Goal: Browse casually: Explore the website without a specific task or goal

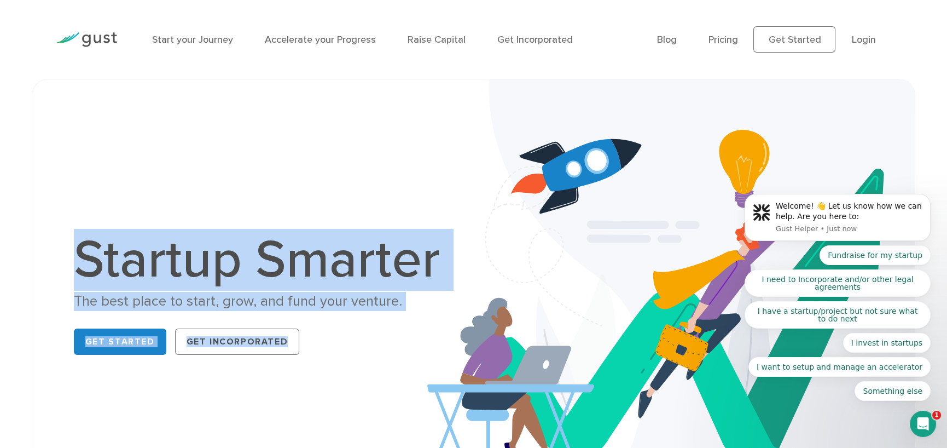
drag, startPoint x: 87, startPoint y: 243, endPoint x: 457, endPoint y: 292, distance: 373.0
click at [457, 292] on div "Startup Smarter The best place to start, grow, and fund your venture. Get Start…" at bounding box center [473, 296] width 844 height 379
click at [348, 307] on div "The best place to start, grow, and fund your venture." at bounding box center [263, 301] width 378 height 19
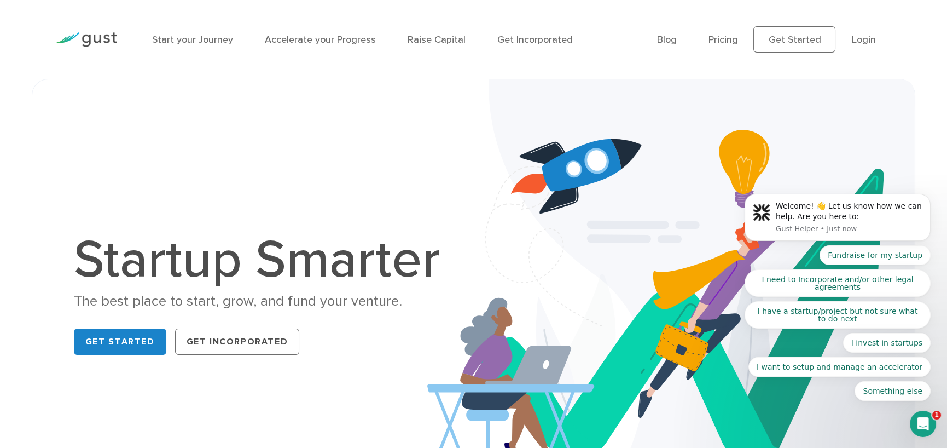
click at [158, 257] on h1 "Startup Smarter" at bounding box center [263, 260] width 378 height 53
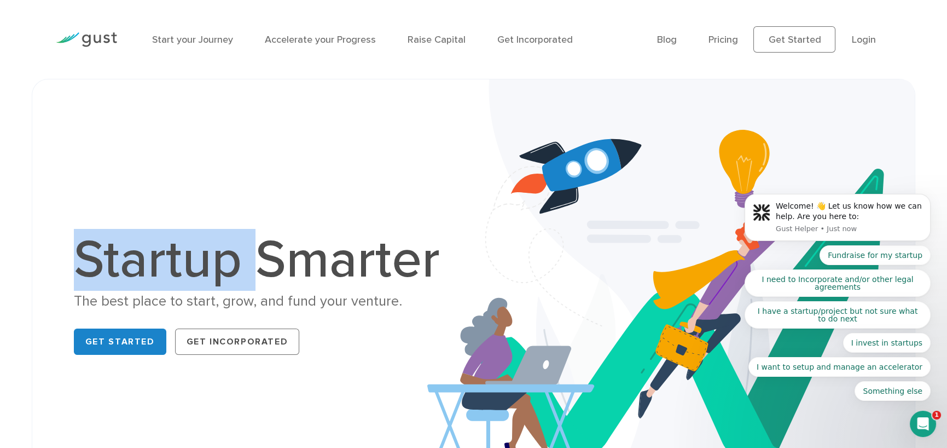
click at [158, 257] on h1 "Startup Smarter" at bounding box center [263, 260] width 378 height 53
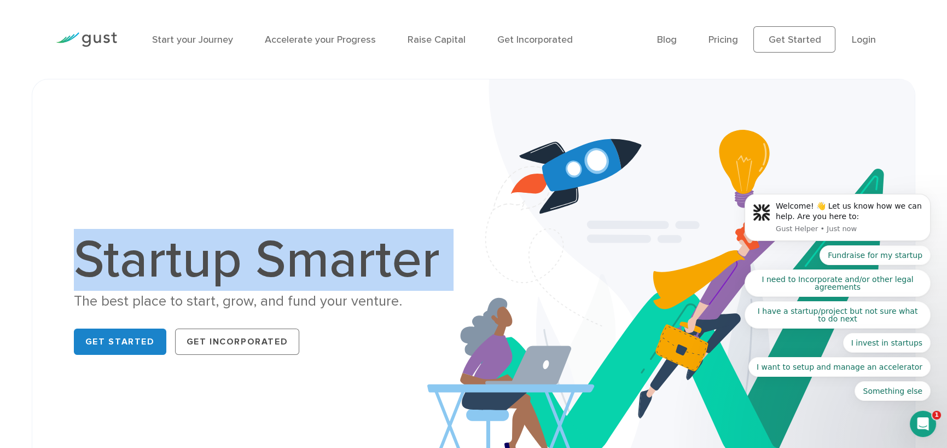
click at [158, 257] on h1 "Startup Smarter" at bounding box center [263, 260] width 378 height 53
click at [235, 258] on h1 "Startup Smarter" at bounding box center [263, 260] width 378 height 53
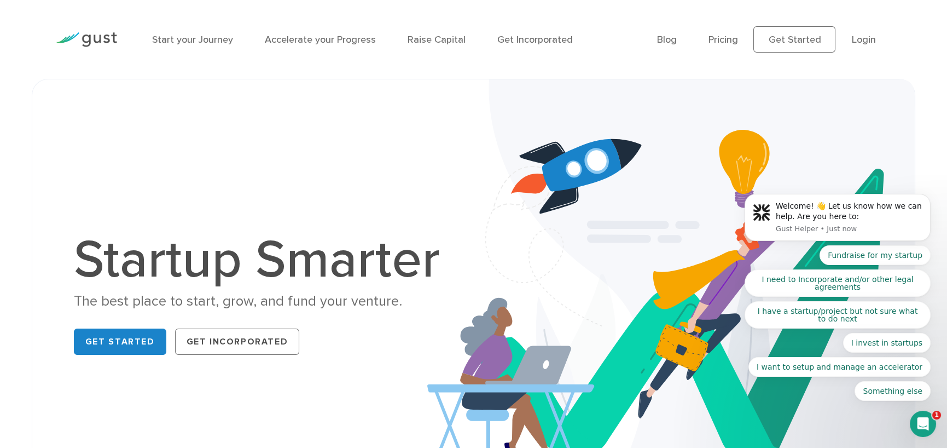
click at [247, 257] on h1 "Startup Smarter" at bounding box center [263, 260] width 378 height 53
click at [247, 256] on h1 "Startup Smarter" at bounding box center [263, 260] width 378 height 53
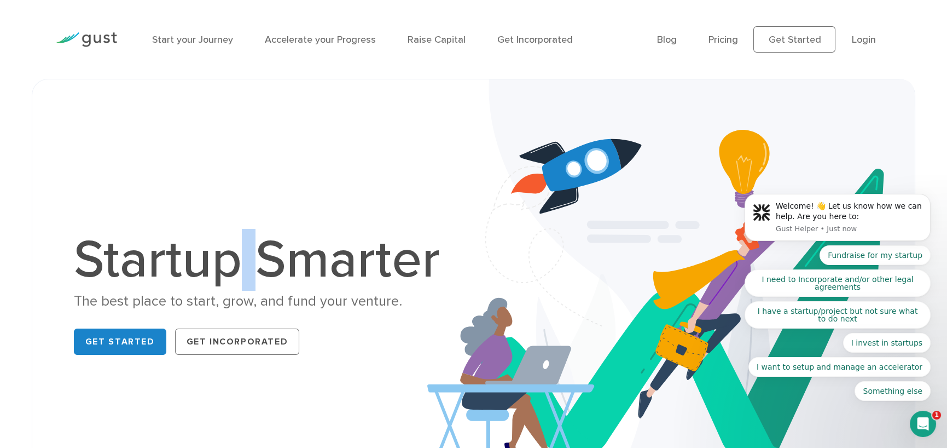
click at [247, 256] on h1 "Startup Smarter" at bounding box center [263, 260] width 378 height 53
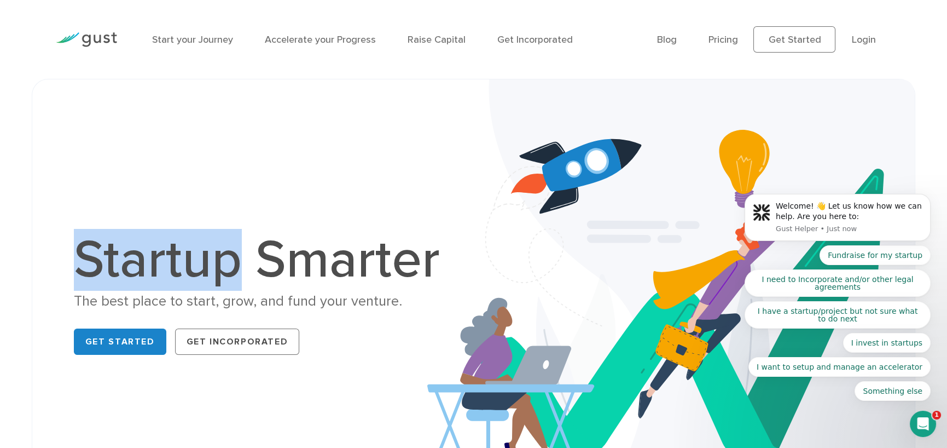
drag, startPoint x: 245, startPoint y: 257, endPoint x: 36, endPoint y: 252, distance: 208.5
click at [36, 252] on div "Startup Smarter The best place to start, grow, and fund your venture. Get Start…" at bounding box center [473, 296] width 883 height 434
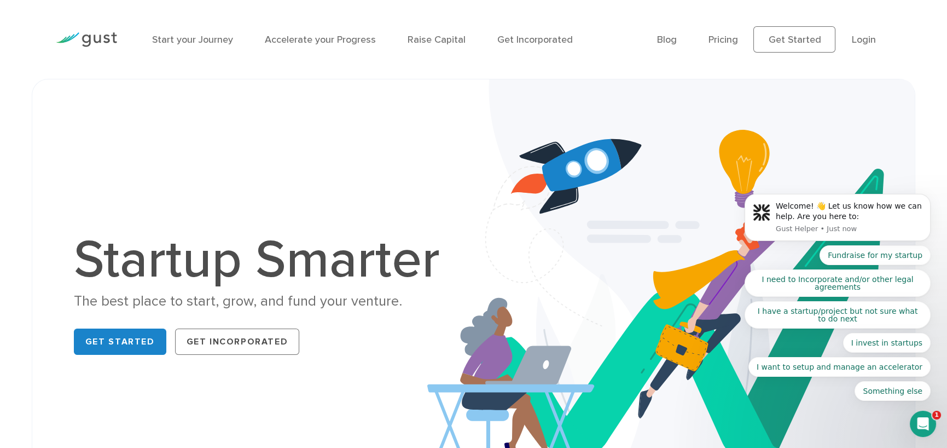
click at [264, 259] on h1 "Startup Smarter" at bounding box center [263, 260] width 378 height 53
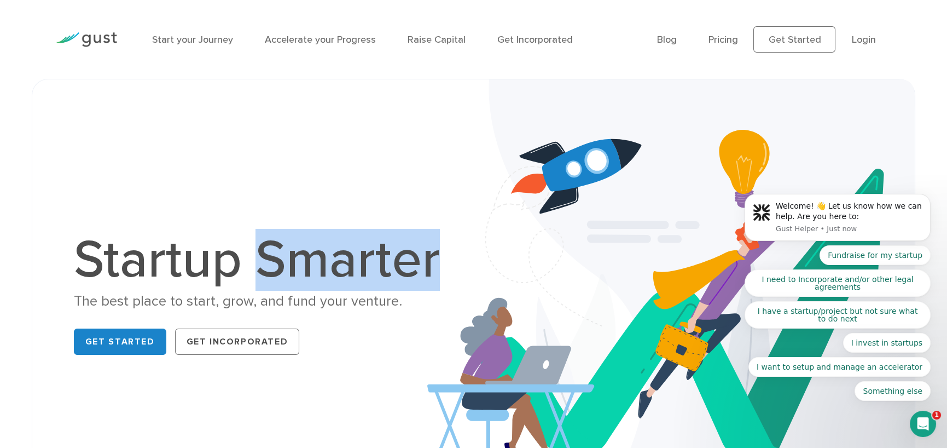
drag, startPoint x: 263, startPoint y: 257, endPoint x: 436, endPoint y: 276, distance: 173.9
click at [436, 276] on h1 "Startup Smarter" at bounding box center [263, 260] width 378 height 53
drag, startPoint x: 436, startPoint y: 273, endPoint x: 233, endPoint y: 274, distance: 203.0
click at [233, 274] on h1 "Startup Smarter" at bounding box center [263, 260] width 378 height 53
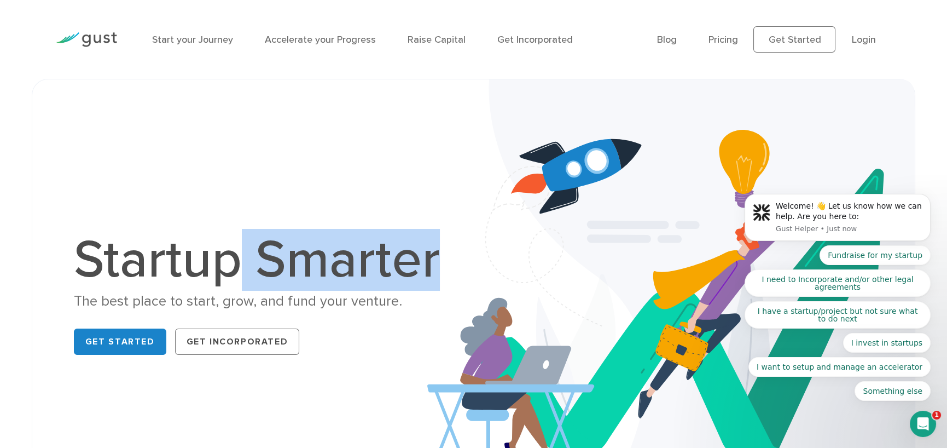
click at [245, 267] on h1 "Startup Smarter" at bounding box center [263, 260] width 378 height 53
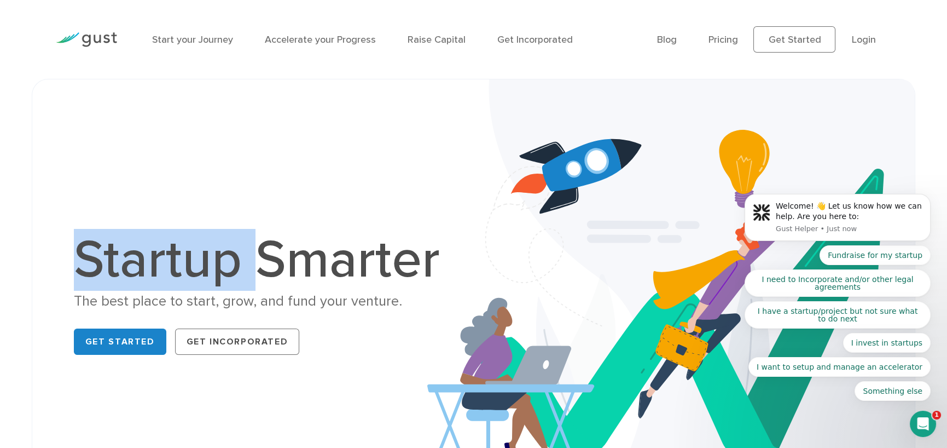
drag, startPoint x: 254, startPoint y: 257, endPoint x: 12, endPoint y: 253, distance: 241.8
click at [12, 253] on div "Startup Smarter The best place to start, grow, and fund your venture. Get Start…" at bounding box center [473, 296] width 947 height 434
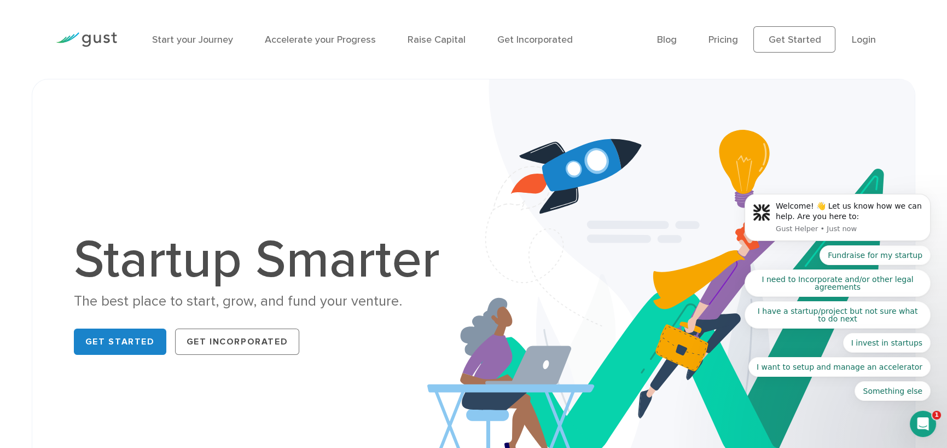
click at [74, 295] on div "The best place to start, grow, and fund your venture." at bounding box center [263, 301] width 378 height 19
drag, startPoint x: 73, startPoint y: 295, endPoint x: 129, endPoint y: 299, distance: 55.4
click at [129, 299] on div "The best place to start, grow, and fund your venture." at bounding box center [263, 301] width 378 height 19
click at [82, 304] on div "The best place to start, grow, and fund your venture." at bounding box center [263, 301] width 378 height 19
drag, startPoint x: 74, startPoint y: 299, endPoint x: 171, endPoint y: 296, distance: 96.3
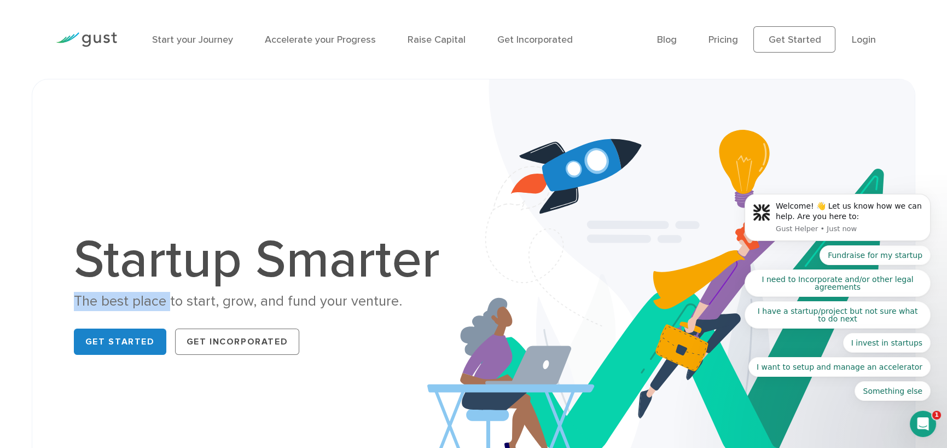
click at [171, 296] on div "The best place to start, grow, and fund your venture." at bounding box center [263, 301] width 378 height 19
click at [173, 298] on div "The best place to start, grow, and fund your venture." at bounding box center [263, 301] width 378 height 19
drag, startPoint x: 168, startPoint y: 298, endPoint x: 205, endPoint y: 297, distance: 37.2
click at [205, 297] on div "The best place to start, grow, and fund your venture." at bounding box center [263, 301] width 378 height 19
drag, startPoint x: 76, startPoint y: 300, endPoint x: 172, endPoint y: 304, distance: 96.4
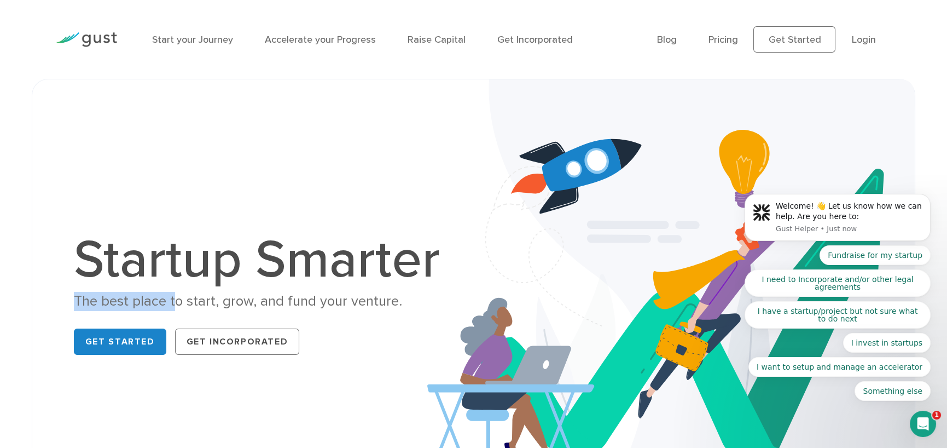
click at [172, 304] on div "The best place to start, grow, and fund your venture." at bounding box center [263, 301] width 378 height 19
click at [170, 304] on div "The best place to start, grow, and fund your venture." at bounding box center [263, 301] width 378 height 19
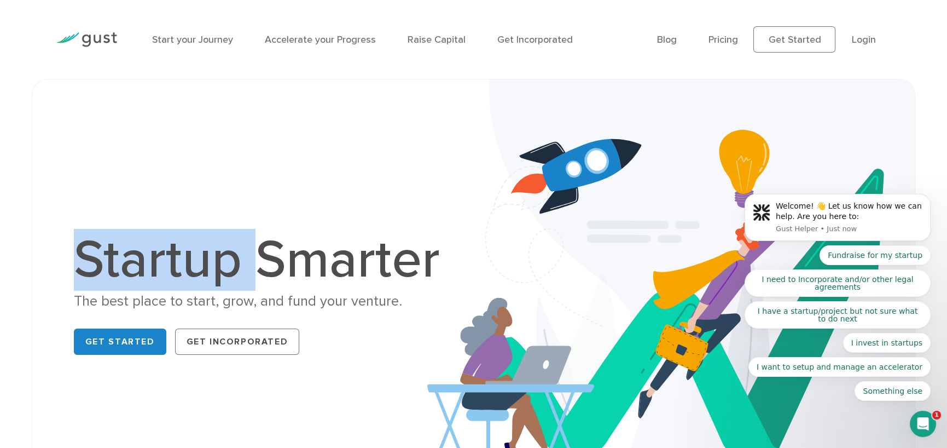
drag, startPoint x: 84, startPoint y: 255, endPoint x: 254, endPoint y: 262, distance: 170.3
click at [254, 262] on h1 "Startup Smarter" at bounding box center [263, 260] width 378 height 53
click at [65, 249] on div "Startup Smarter The best place to start, grow, and fund your venture. Get Start…" at bounding box center [262, 296] width 422 height 125
drag, startPoint x: 68, startPoint y: 247, endPoint x: 259, endPoint y: 252, distance: 191.6
click at [259, 252] on div "Startup Smarter The best place to start, grow, and fund your venture. Get Start…" at bounding box center [262, 296] width 422 height 125
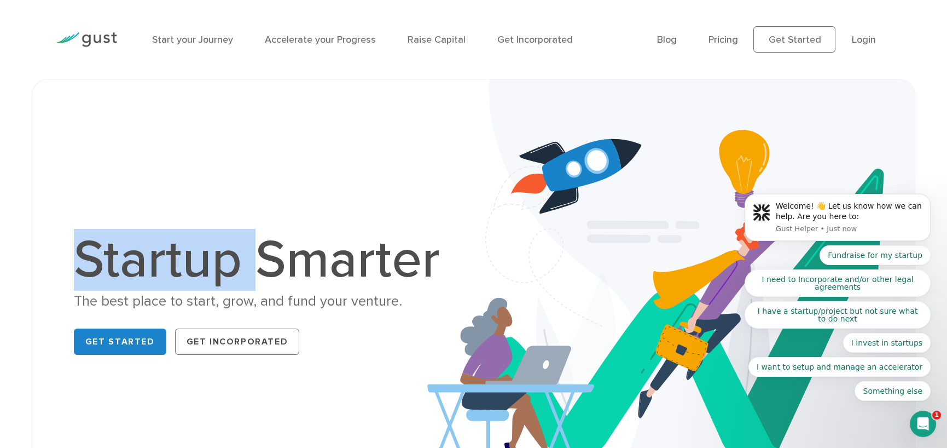
click at [259, 252] on h1 "Startup Smarter" at bounding box center [263, 260] width 378 height 53
drag, startPoint x: 77, startPoint y: 253, endPoint x: 266, endPoint y: 251, distance: 189.3
click at [266, 251] on h1 "Startup Smarter" at bounding box center [263, 260] width 378 height 53
click at [74, 259] on h1 "Startup Smarter" at bounding box center [263, 260] width 378 height 53
drag, startPoint x: 74, startPoint y: 259, endPoint x: 243, endPoint y: 257, distance: 169.6
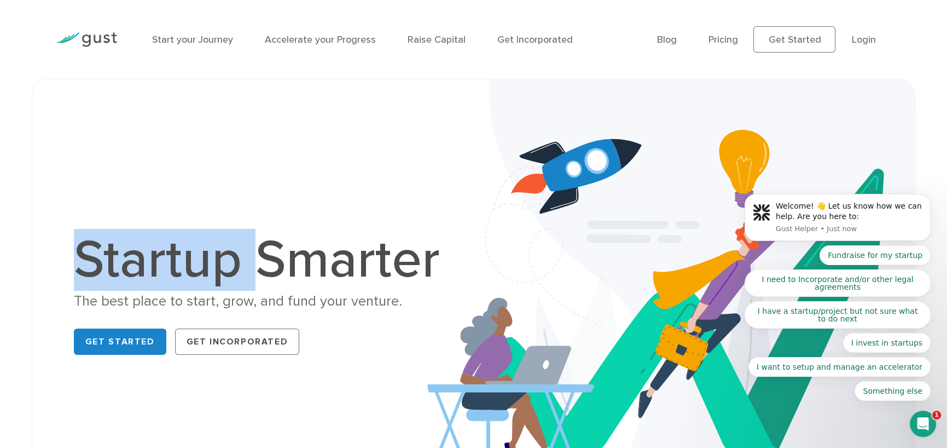
click at [243, 257] on h1 "Startup Smarter" at bounding box center [263, 260] width 378 height 53
click at [72, 258] on div "Startup Smarter The best place to start, grow, and fund your venture. Get Start…" at bounding box center [262, 296] width 422 height 125
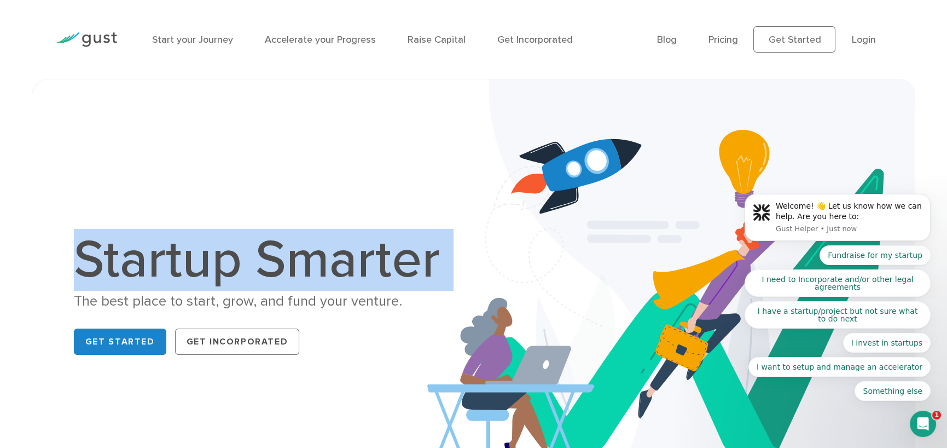
click at [72, 258] on div "Startup Smarter The best place to start, grow, and fund your venture. Get Start…" at bounding box center [262, 296] width 422 height 125
click at [96, 234] on h1 "Startup Smarter" at bounding box center [263, 260] width 378 height 53
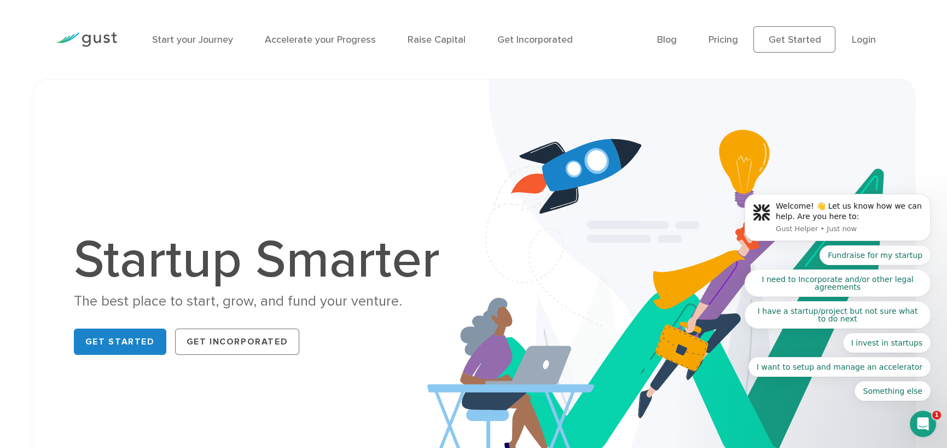
click at [247, 253] on h1 "Startup Smarter" at bounding box center [263, 260] width 378 height 53
click at [250, 234] on h1 "Startup Smarter" at bounding box center [263, 260] width 378 height 53
click at [245, 246] on h1 "Startup Smarter" at bounding box center [263, 260] width 378 height 53
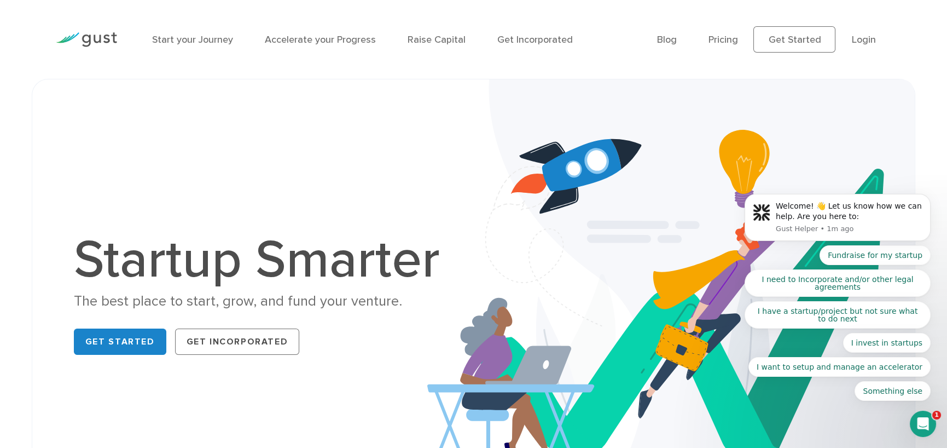
click at [209, 255] on h1 "Startup Smarter" at bounding box center [263, 260] width 378 height 53
click at [182, 254] on h1 "Startup Smarter" at bounding box center [263, 260] width 378 height 53
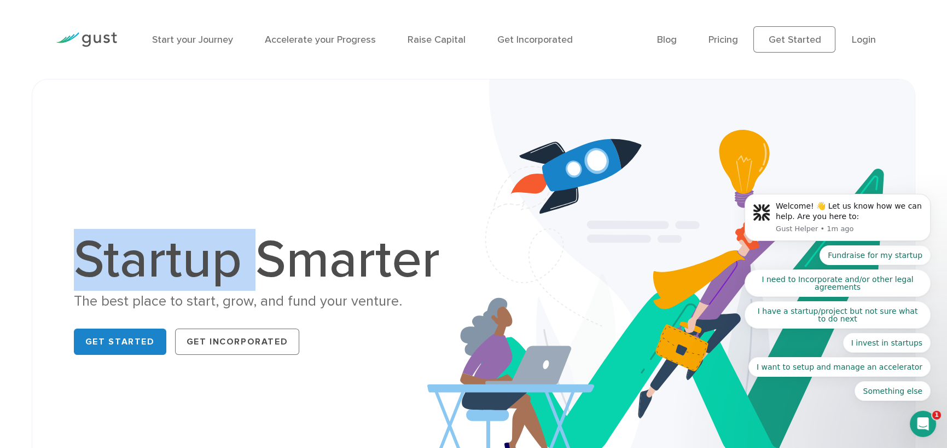
click at [182, 254] on h1 "Startup Smarter" at bounding box center [263, 260] width 378 height 53
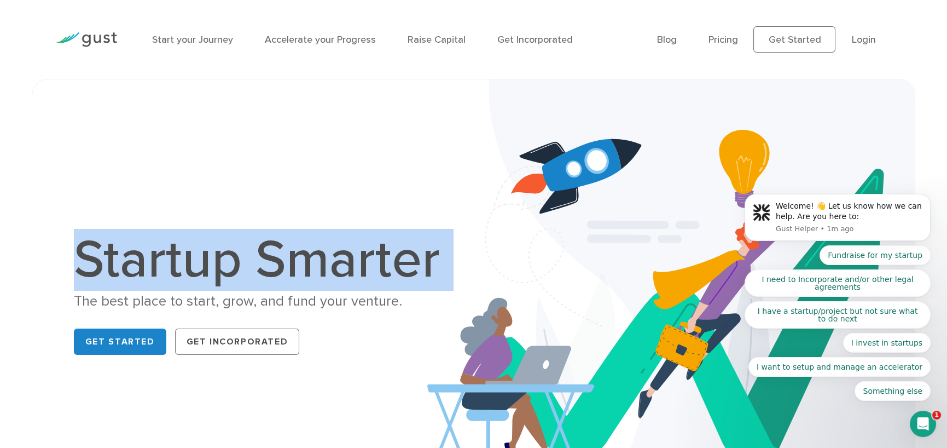
click at [182, 254] on h1 "Startup Smarter" at bounding box center [263, 260] width 378 height 53
click at [241, 253] on h1 "Startup Smarter" at bounding box center [263, 260] width 378 height 53
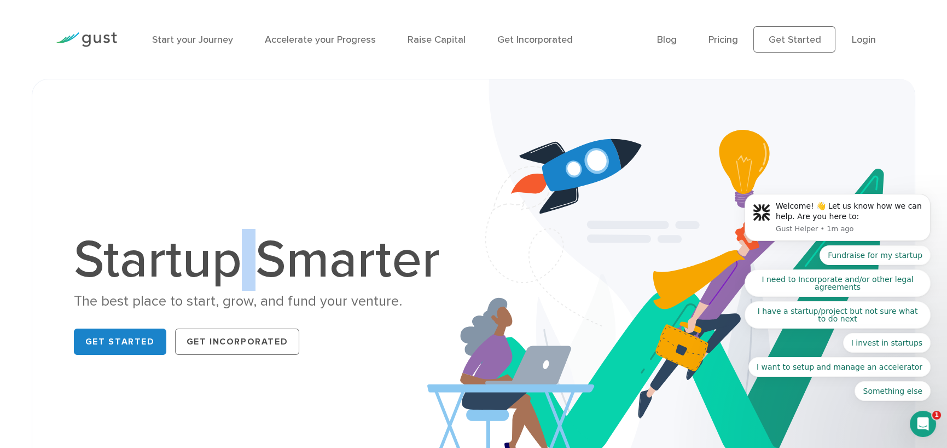
click at [241, 253] on h1 "Startup Smarter" at bounding box center [263, 260] width 378 height 53
click at [290, 252] on h1 "Startup Smarter" at bounding box center [263, 260] width 378 height 53
click at [252, 258] on h1 "Startup Smarter" at bounding box center [263, 260] width 378 height 53
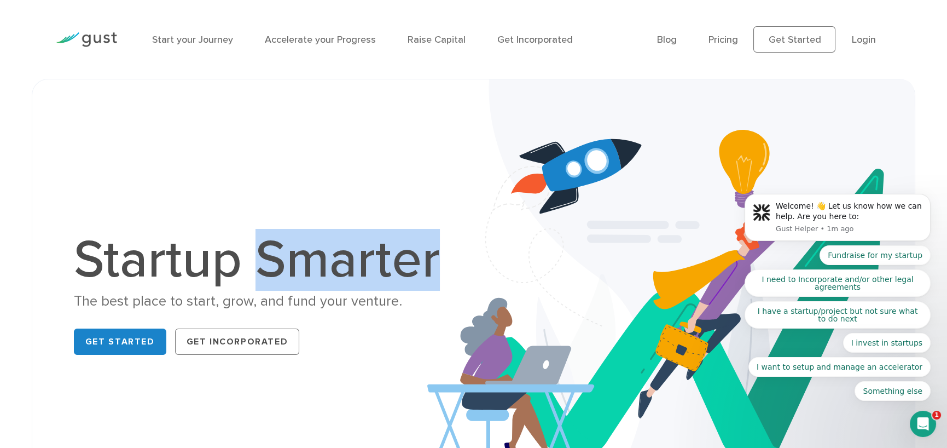
click at [252, 258] on h1 "Startup Smarter" at bounding box center [263, 260] width 378 height 53
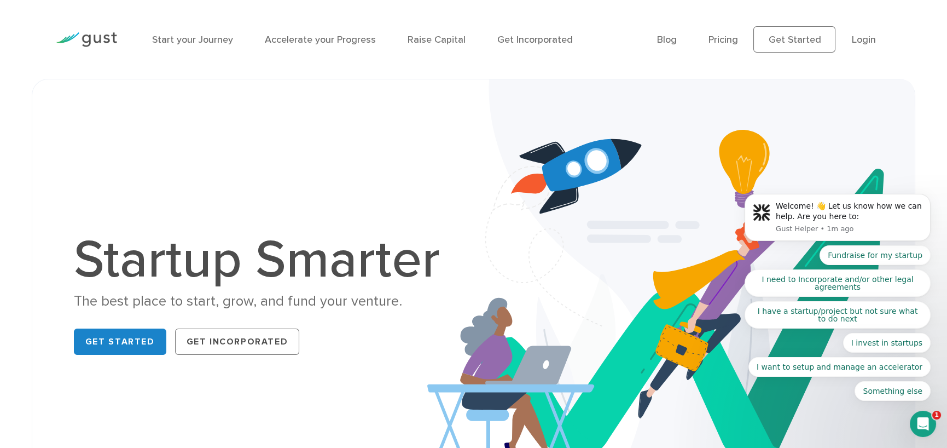
click at [241, 259] on h1 "Startup Smarter" at bounding box center [263, 260] width 378 height 53
click at [50, 259] on div "Startup Smarter The best place to start, grow, and fund your venture. Get Start…" at bounding box center [473, 296] width 883 height 434
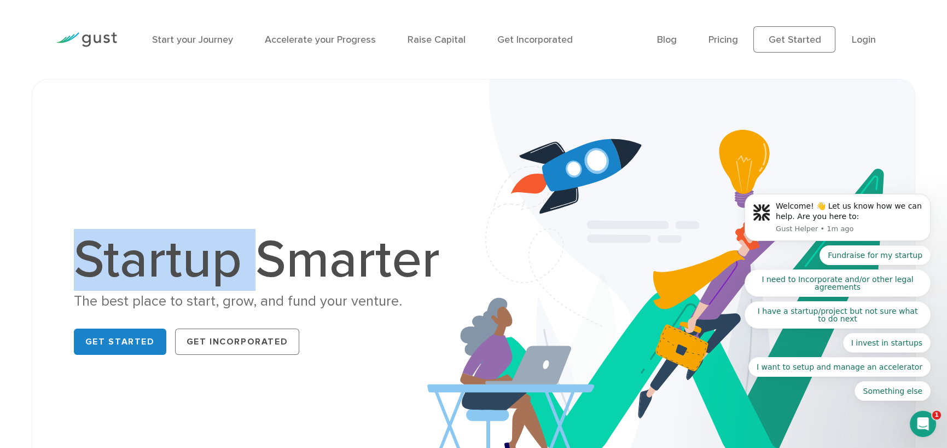
drag, startPoint x: 50, startPoint y: 259, endPoint x: 248, endPoint y: 256, distance: 197.5
click at [248, 256] on div "Startup Smarter The best place to start, grow, and fund your venture. Get Start…" at bounding box center [473, 296] width 883 height 434
click at [251, 253] on h1 "Startup Smarter" at bounding box center [263, 260] width 378 height 53
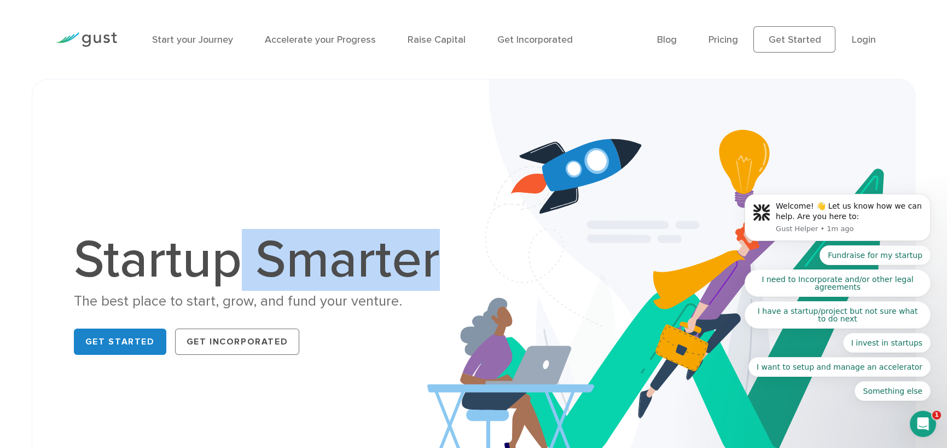
drag, startPoint x: 238, startPoint y: 260, endPoint x: 437, endPoint y: 257, distance: 198.6
click at [437, 257] on h1 "Startup Smarter" at bounding box center [263, 260] width 378 height 53
drag, startPoint x: 437, startPoint y: 257, endPoint x: 230, endPoint y: 256, distance: 206.8
click at [230, 256] on h1 "Startup Smarter" at bounding box center [263, 260] width 378 height 53
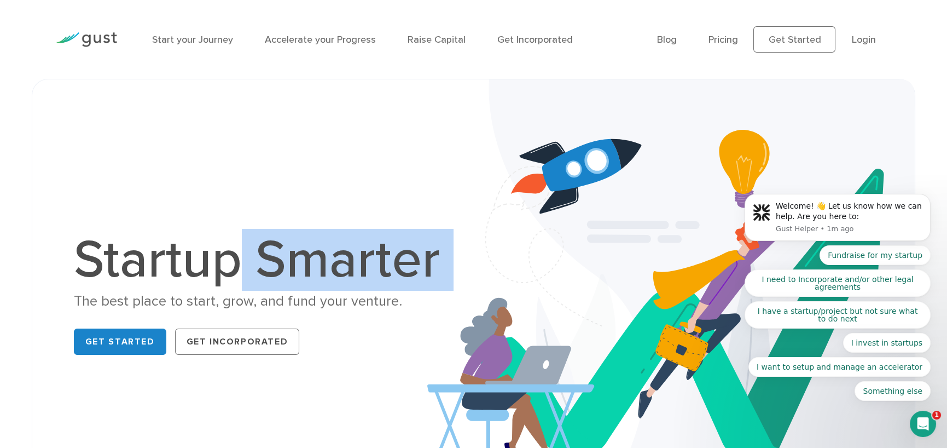
click at [241, 243] on h1 "Startup Smarter" at bounding box center [263, 260] width 378 height 53
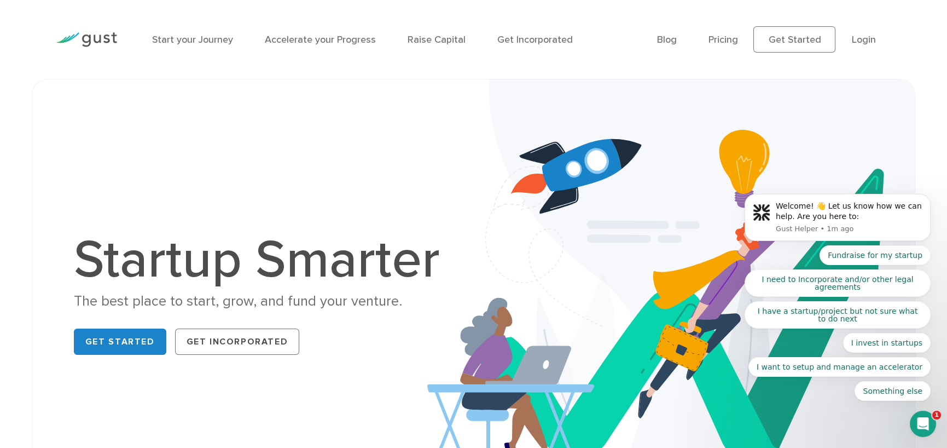
click at [248, 257] on h1 "Startup Smarter" at bounding box center [263, 260] width 378 height 53
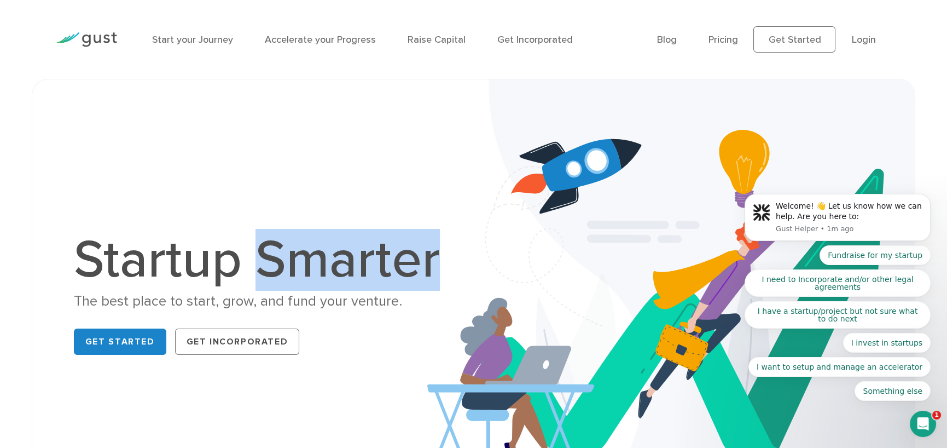
click at [248, 257] on h1 "Startup Smarter" at bounding box center [263, 260] width 378 height 53
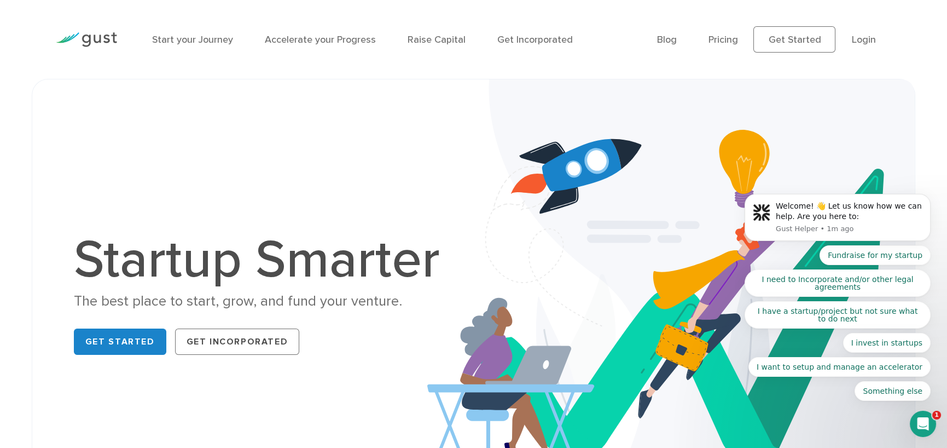
click at [246, 257] on h1 "Startup Smarter" at bounding box center [263, 260] width 378 height 53
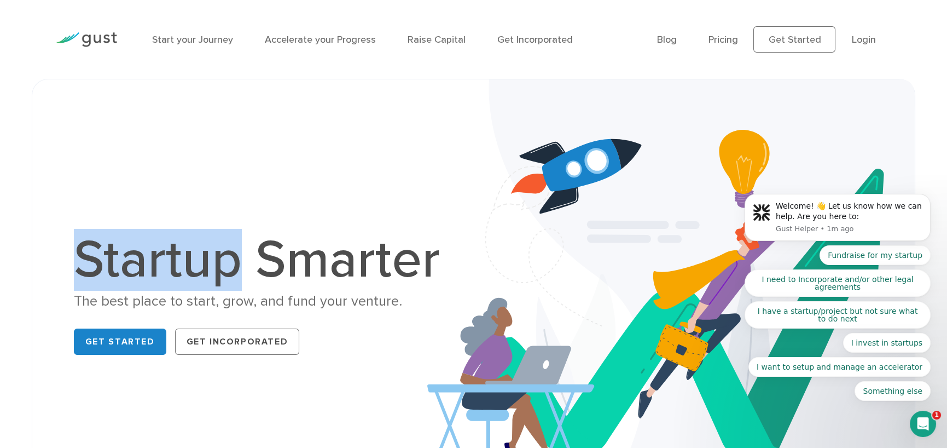
drag, startPoint x: 246, startPoint y: 257, endPoint x: 60, endPoint y: 240, distance: 186.8
click at [60, 240] on div "Startup Smarter The best place to start, grow, and fund your venture. Get Start…" at bounding box center [262, 296] width 422 height 125
click at [59, 240] on div "Startup Smarter The best place to start, grow, and fund your venture. Get Start…" at bounding box center [262, 296] width 422 height 125
drag, startPoint x: 59, startPoint y: 240, endPoint x: 254, endPoint y: 245, distance: 194.8
click at [254, 245] on div "Startup Smarter The best place to start, grow, and fund your venture. Get Start…" at bounding box center [262, 296] width 422 height 125
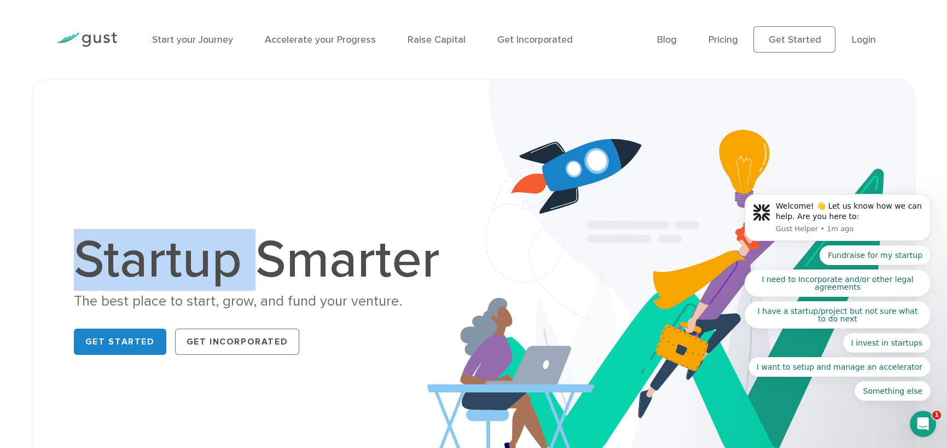
click at [254, 245] on h1 "Startup Smarter" at bounding box center [263, 260] width 378 height 53
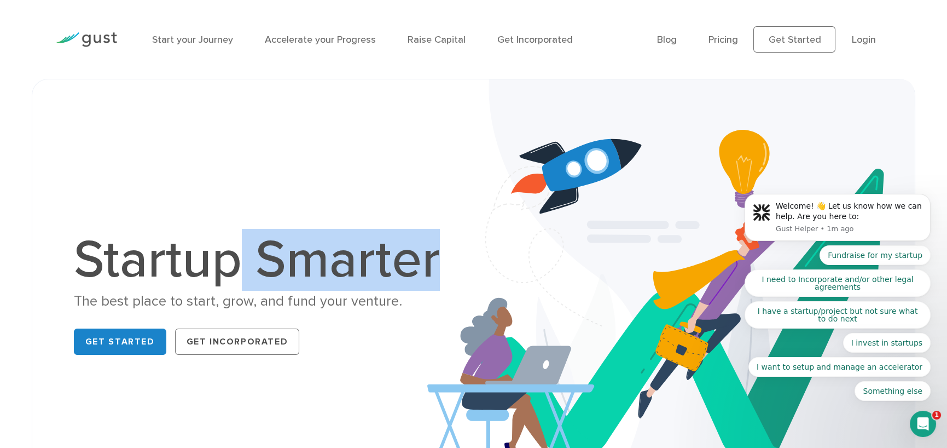
drag, startPoint x: 240, startPoint y: 253, endPoint x: 439, endPoint y: 262, distance: 199.9
click at [439, 262] on h1 "Startup Smarter" at bounding box center [263, 260] width 378 height 53
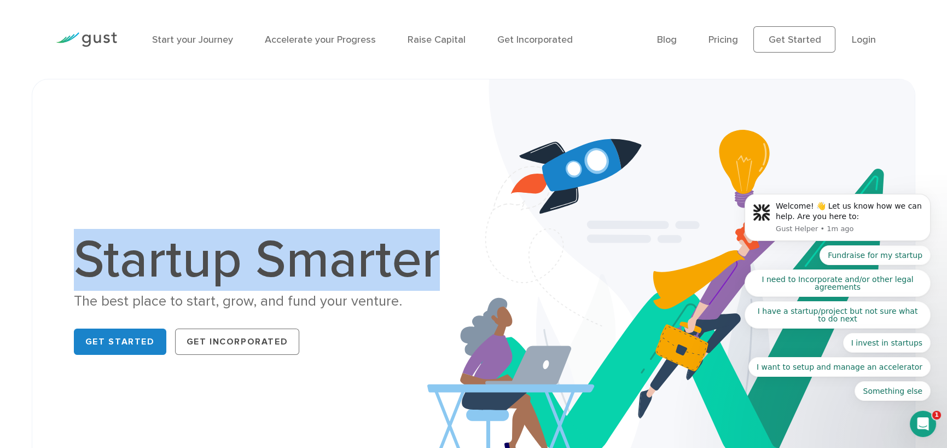
drag, startPoint x: 439, startPoint y: 262, endPoint x: 61, endPoint y: 253, distance: 378.2
click at [62, 253] on div "Startup Smarter The best place to start, grow, and fund your venture. Get Start…" at bounding box center [262, 296] width 422 height 125
click at [61, 253] on div "Startup Smarter The best place to start, grow, and fund your venture. Get Start…" at bounding box center [262, 296] width 422 height 125
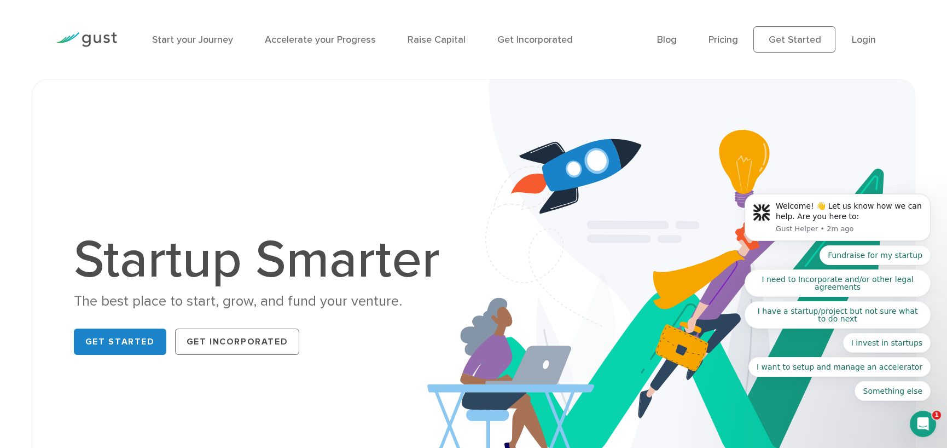
click at [145, 256] on h1 "Startup Smarter" at bounding box center [263, 260] width 378 height 53
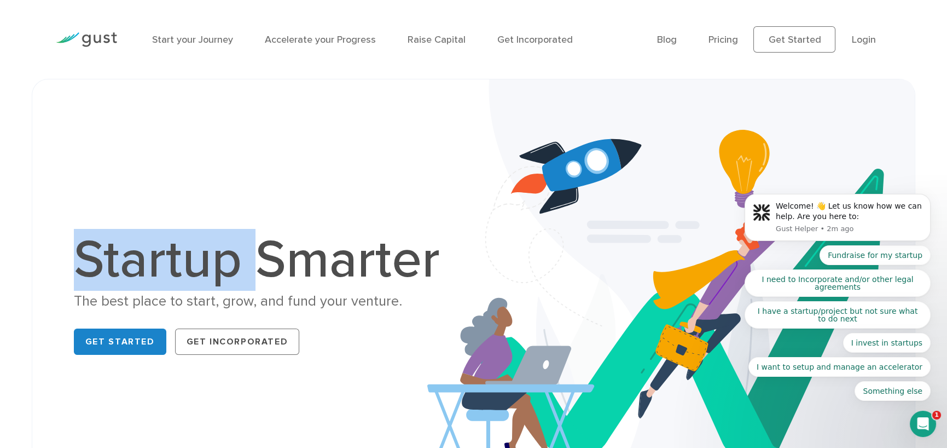
click at [145, 256] on h1 "Startup Smarter" at bounding box center [263, 260] width 378 height 53
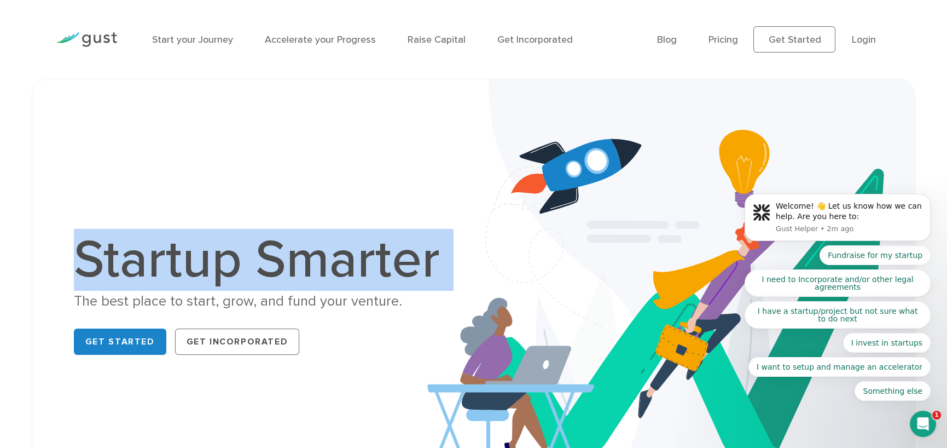
click at [145, 256] on h1 "Startup Smarter" at bounding box center [263, 260] width 378 height 53
click at [228, 251] on h1 "Startup Smarter" at bounding box center [263, 260] width 378 height 53
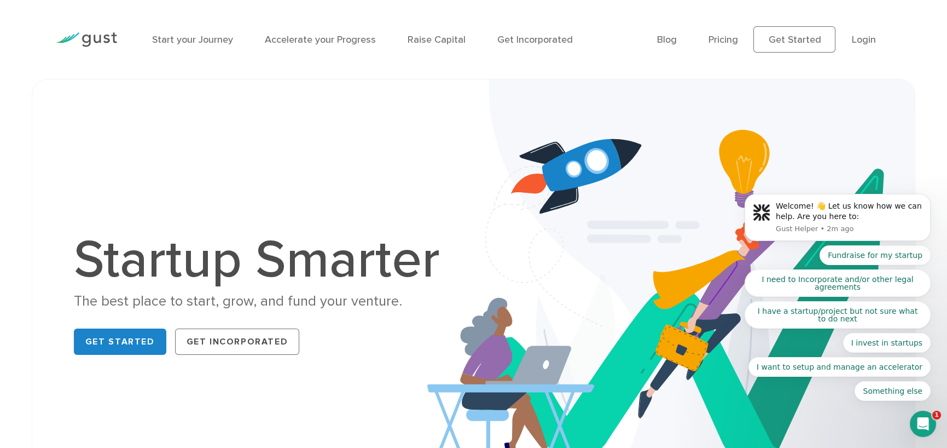
click at [245, 257] on h1 "Startup Smarter" at bounding box center [263, 260] width 378 height 53
click at [103, 257] on h1 "Startup Smarter" at bounding box center [263, 260] width 378 height 53
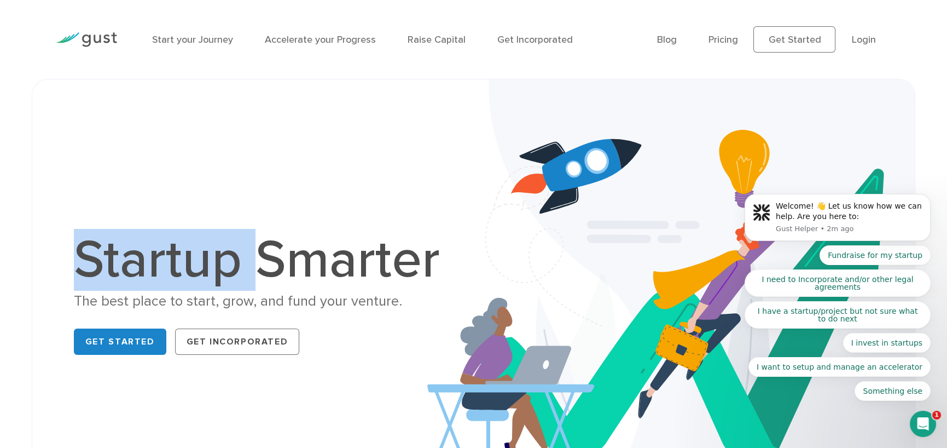
click at [103, 257] on h1 "Startup Smarter" at bounding box center [263, 260] width 378 height 53
click at [104, 252] on h1 "Startup Smarter" at bounding box center [263, 260] width 378 height 53
drag, startPoint x: 56, startPoint y: 249, endPoint x: 250, endPoint y: 245, distance: 193.7
click at [250, 245] on div "Startup Smarter The best place to start, grow, and fund your venture. Get Start…" at bounding box center [262, 296] width 422 height 125
click at [226, 251] on h1 "Startup Smarter" at bounding box center [263, 260] width 378 height 53
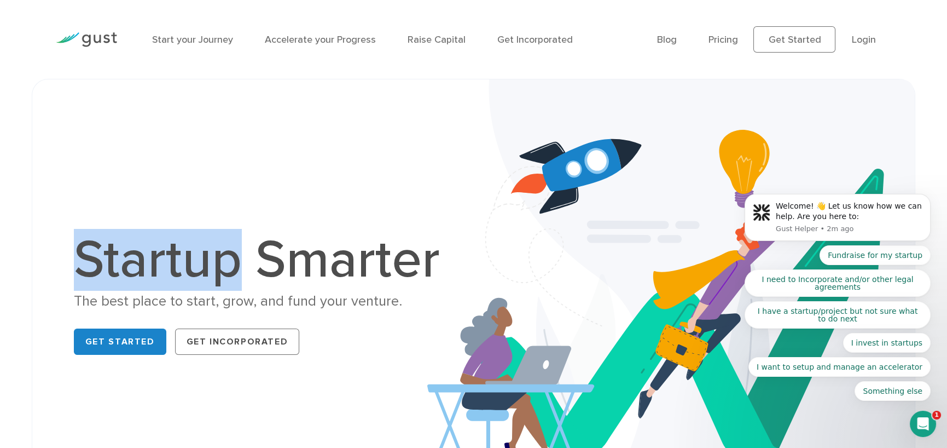
drag, startPoint x: 243, startPoint y: 257, endPoint x: 23, endPoint y: 246, distance: 220.2
click at [24, 246] on div "Startup Smarter The best place to start, grow, and fund your venture. Get Start…" at bounding box center [473, 296] width 899 height 434
click at [39, 237] on div "Startup Smarter The best place to start, grow, and fund your venture. Get Start…" at bounding box center [473, 296] width 883 height 434
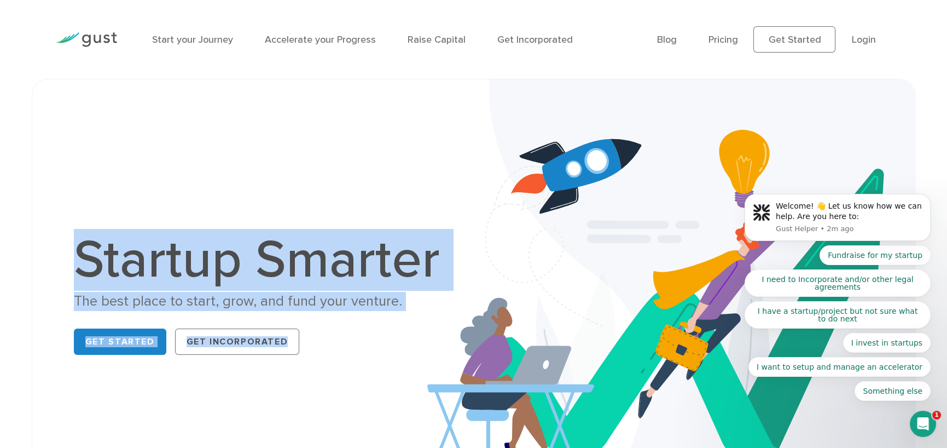
drag, startPoint x: 104, startPoint y: 240, endPoint x: 456, endPoint y: 246, distance: 351.3
click at [456, 246] on div "Startup Smarter The best place to start, grow, and fund your venture. Get Start…" at bounding box center [473, 296] width 883 height 434
click at [399, 308] on div "The best place to start, grow, and fund your venture." at bounding box center [263, 301] width 378 height 19
drag, startPoint x: 399, startPoint y: 300, endPoint x: 76, endPoint y: 263, distance: 325.5
click at [76, 263] on div "Startup Smarter The best place to start, grow, and fund your venture. Get Start…" at bounding box center [263, 296] width 378 height 125
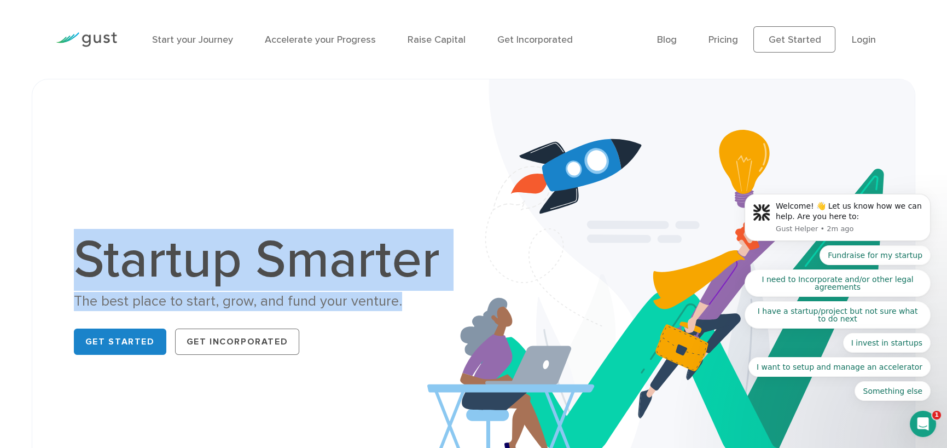
click at [76, 263] on h1 "Startup Smarter" at bounding box center [263, 260] width 378 height 53
drag, startPoint x: 76, startPoint y: 263, endPoint x: 426, endPoint y: 304, distance: 352.0
click at [426, 304] on div "Startup Smarter The best place to start, grow, and fund your venture. Get Start…" at bounding box center [263, 296] width 378 height 125
click at [426, 304] on div "The best place to start, grow, and fund your venture." at bounding box center [263, 301] width 378 height 19
drag, startPoint x: 411, startPoint y: 300, endPoint x: 60, endPoint y: 251, distance: 355.1
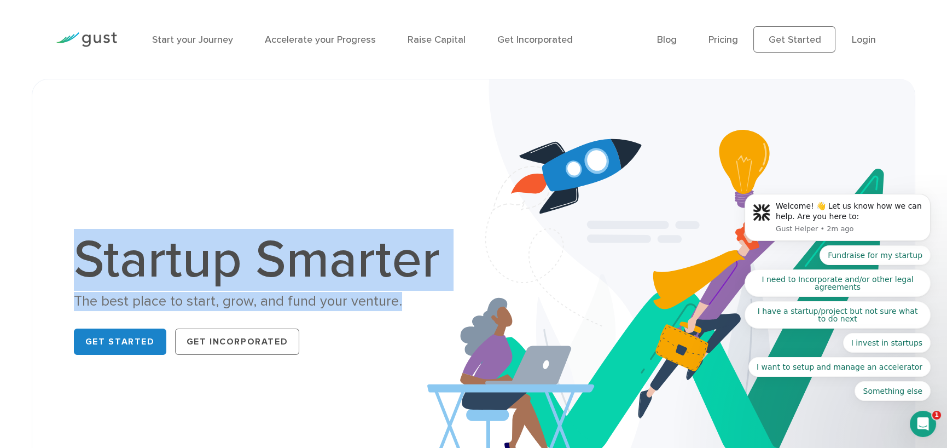
click at [60, 251] on div "Startup Smarter The best place to start, grow, and fund your venture. Get Start…" at bounding box center [262, 296] width 422 height 125
drag, startPoint x: 60, startPoint y: 251, endPoint x: 436, endPoint y: 292, distance: 378.6
click at [436, 292] on div "Startup Smarter The best place to start, grow, and fund your venture. Get Start…" at bounding box center [262, 296] width 422 height 125
click at [436, 292] on div "The best place to start, grow, and fund your venture." at bounding box center [263, 301] width 378 height 19
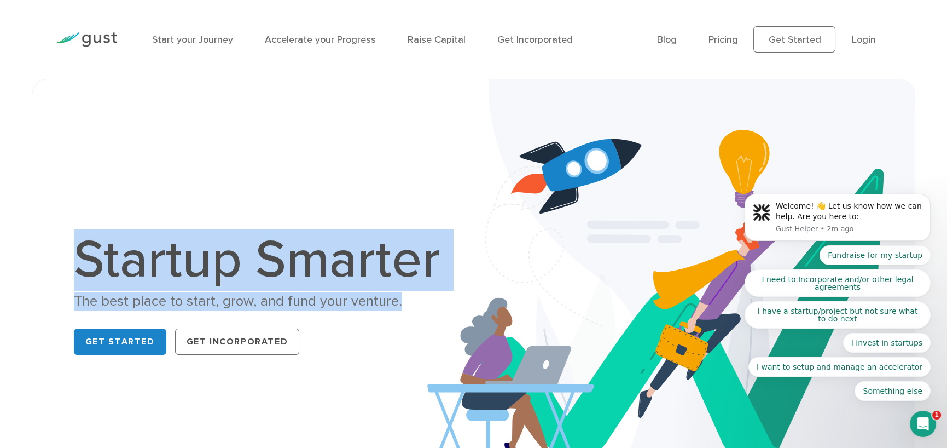
drag, startPoint x: 426, startPoint y: 300, endPoint x: 27, endPoint y: 253, distance: 402.2
click at [27, 253] on div "Startup Smarter The best place to start, grow, and fund your venture. Get Start…" at bounding box center [473, 296] width 899 height 434
drag, startPoint x: 26, startPoint y: 252, endPoint x: 426, endPoint y: 295, distance: 402.8
click at [426, 295] on div "Startup Smarter The best place to start, grow, and fund your venture. Get Start…" at bounding box center [473, 296] width 899 height 434
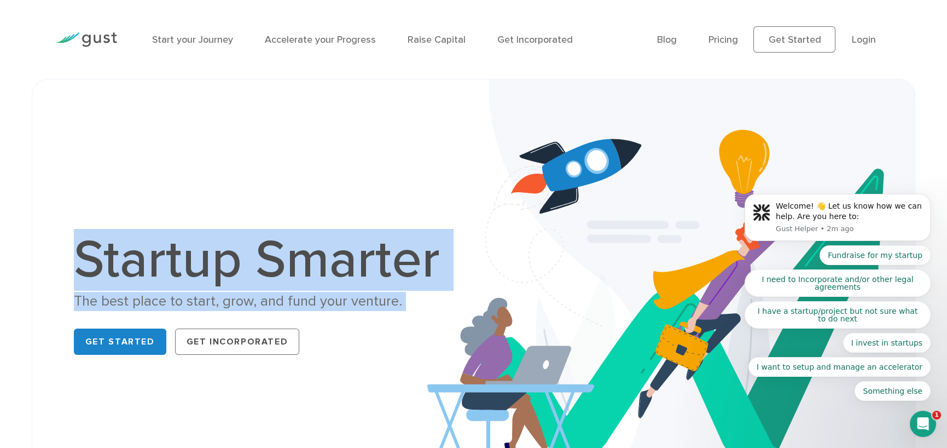
click at [426, 295] on div "The best place to start, grow, and fund your venture." at bounding box center [263, 301] width 378 height 19
drag, startPoint x: 422, startPoint y: 300, endPoint x: 49, endPoint y: 253, distance: 376.1
click at [49, 253] on div "Startup Smarter The best place to start, grow, and fund your venture. Get Start…" at bounding box center [473, 296] width 883 height 434
click at [48, 252] on div "Startup Smarter The best place to start, grow, and fund your venture. Get Start…" at bounding box center [473, 296] width 883 height 434
drag, startPoint x: 82, startPoint y: 247, endPoint x: 477, endPoint y: 297, distance: 398.1
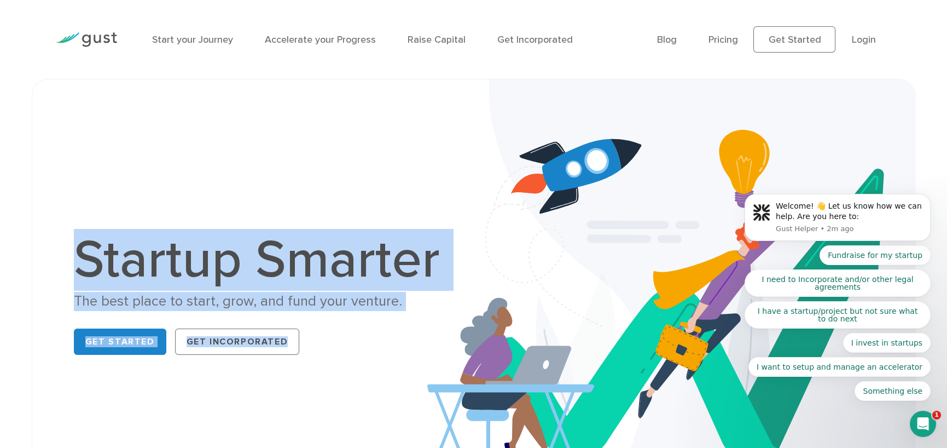
click at [477, 297] on div "Startup Smarter The best place to start, grow, and fund your venture. Get Start…" at bounding box center [473, 296] width 844 height 379
click at [406, 300] on div "The best place to start, grow, and fund your venture." at bounding box center [263, 301] width 378 height 19
drag, startPoint x: 72, startPoint y: 257, endPoint x: 440, endPoint y: 300, distance: 370.2
click at [440, 300] on div "Startup Smarter The best place to start, grow, and fund your venture. Get Start…" at bounding box center [262, 296] width 422 height 125
click at [396, 302] on div "The best place to start, grow, and fund your venture." at bounding box center [263, 301] width 378 height 19
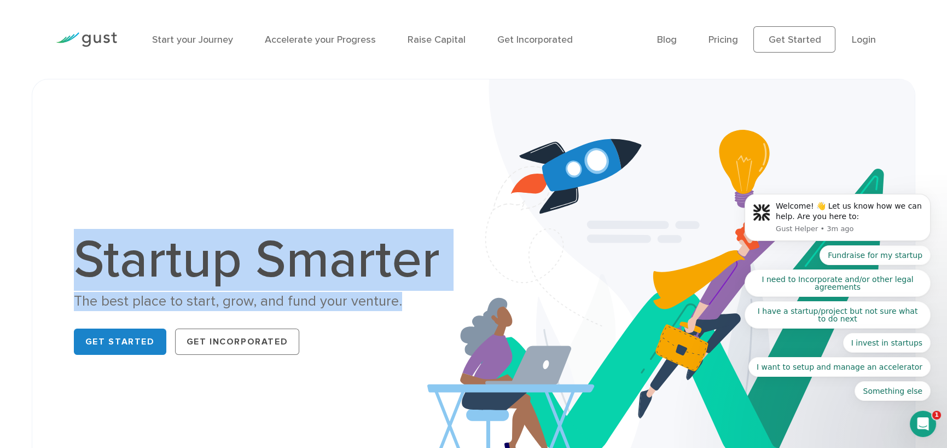
drag, startPoint x: 410, startPoint y: 300, endPoint x: 63, endPoint y: 269, distance: 348.3
click at [63, 269] on div "Startup Smarter The best place to start, grow, and fund your venture. Get Start…" at bounding box center [262, 296] width 422 height 125
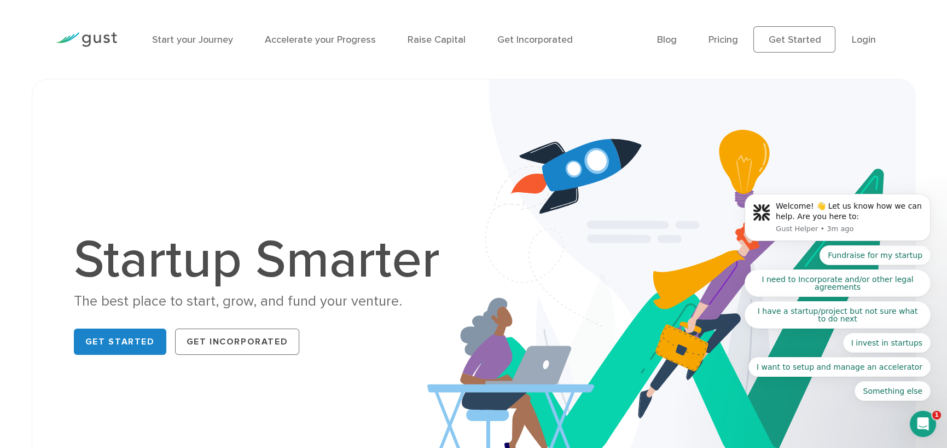
click at [281, 257] on h1 "Startup Smarter" at bounding box center [263, 260] width 378 height 53
click at [249, 253] on h1 "Startup Smarter" at bounding box center [263, 260] width 378 height 53
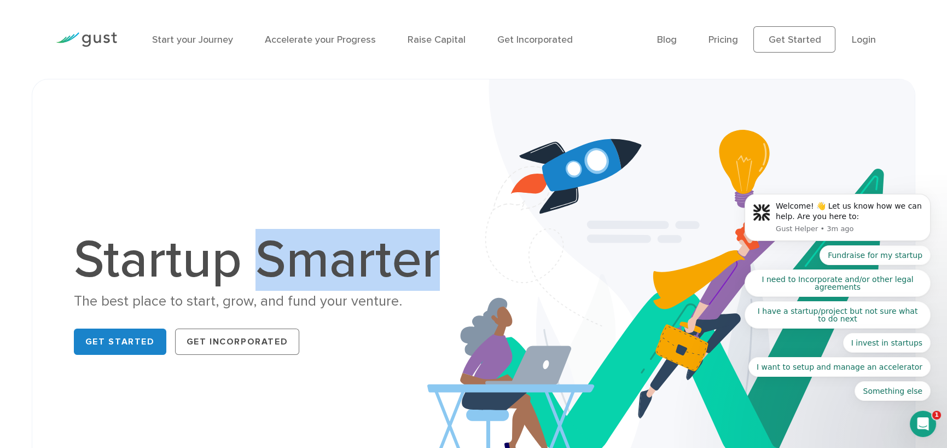
click at [249, 253] on h1 "Startup Smarter" at bounding box center [263, 260] width 378 height 53
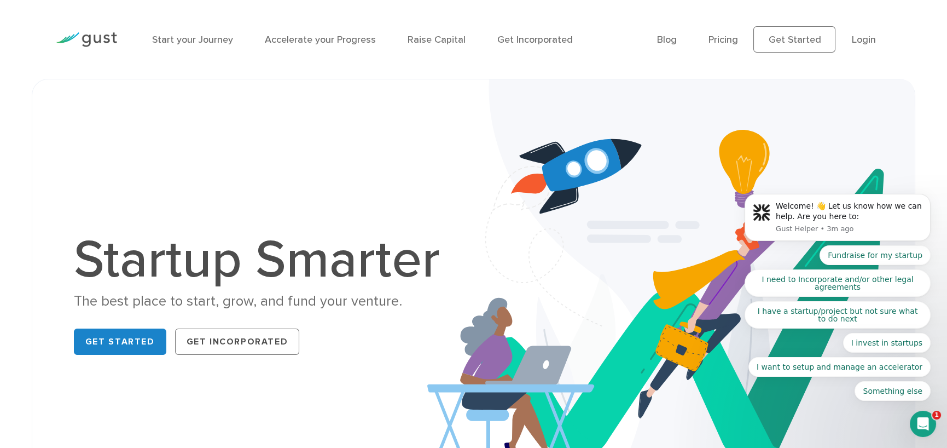
click at [246, 251] on h1 "Startup Smarter" at bounding box center [263, 260] width 378 height 53
click at [277, 193] on div "Startup Smarter The best place to start, grow, and fund your venture. Get Start…" at bounding box center [473, 296] width 844 height 379
click at [374, 264] on h1 "Startup Smarter" at bounding box center [263, 260] width 378 height 53
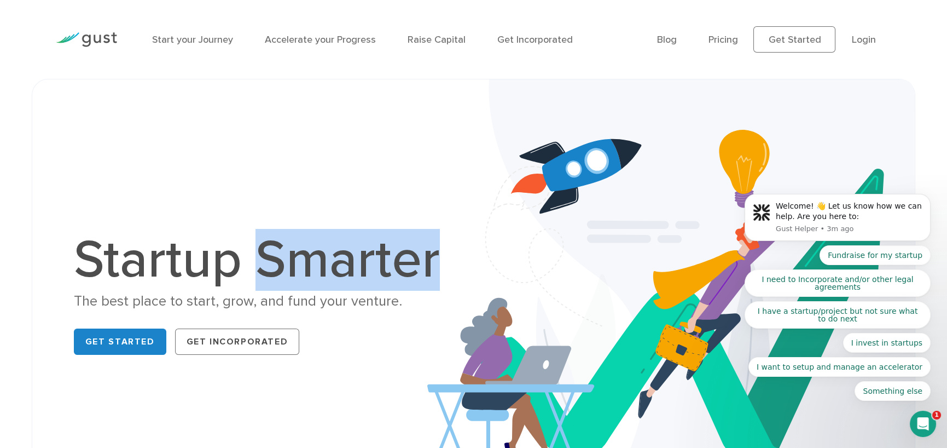
click at [374, 264] on h1 "Startup Smarter" at bounding box center [263, 260] width 378 height 53
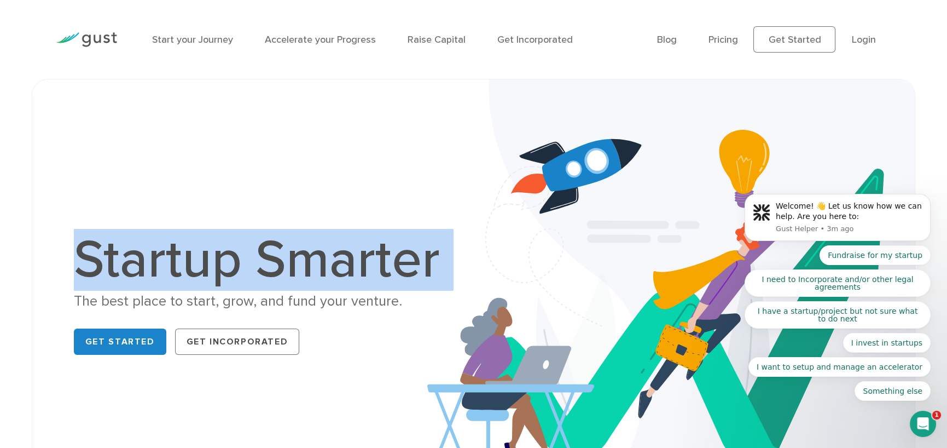
click at [374, 264] on h1 "Startup Smarter" at bounding box center [263, 260] width 378 height 53
click at [271, 277] on h1 "Startup Smarter" at bounding box center [263, 260] width 378 height 53
click at [256, 271] on h1 "Startup Smarter" at bounding box center [263, 260] width 378 height 53
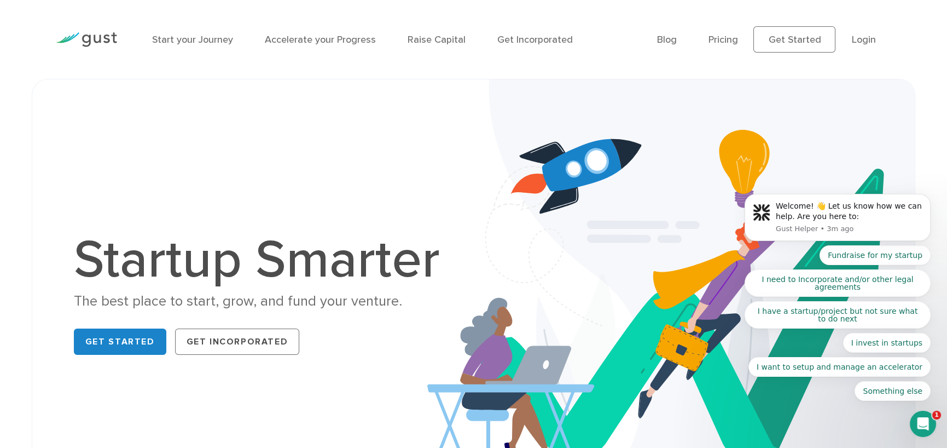
click at [251, 252] on h1 "Startup Smarter" at bounding box center [263, 260] width 378 height 53
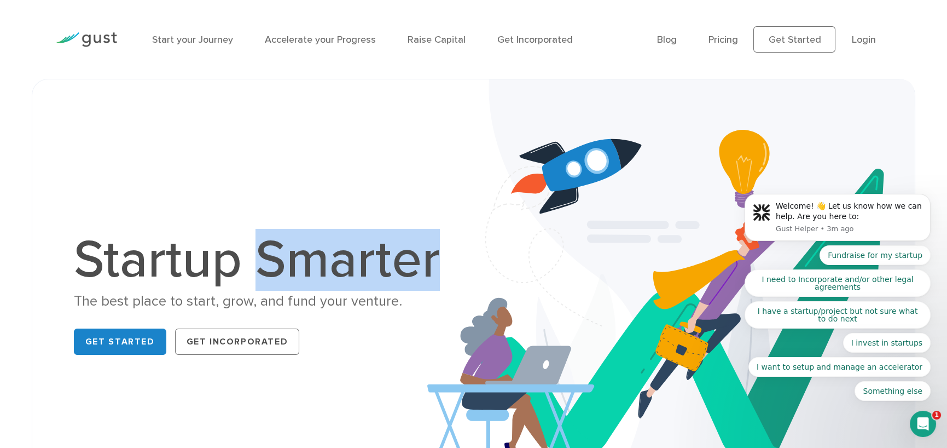
click at [251, 252] on h1 "Startup Smarter" at bounding box center [263, 260] width 378 height 53
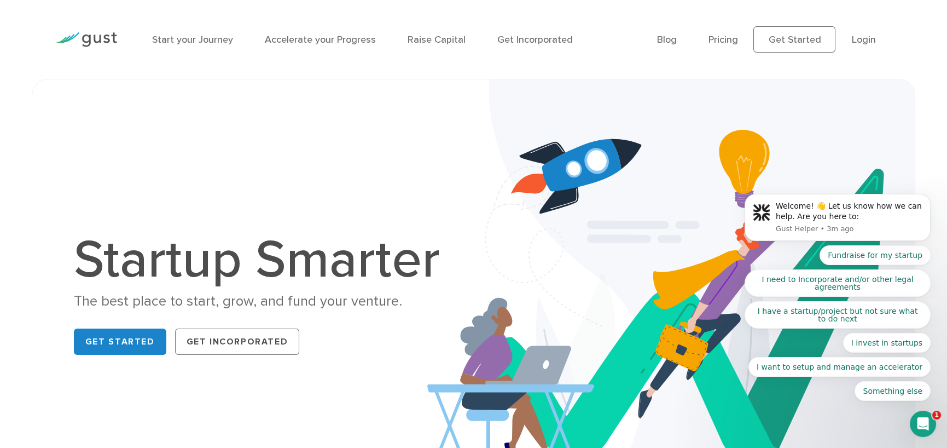
click at [242, 251] on h1 "Startup Smarter" at bounding box center [263, 260] width 378 height 53
click at [115, 257] on h1 "Startup Smarter" at bounding box center [263, 260] width 378 height 53
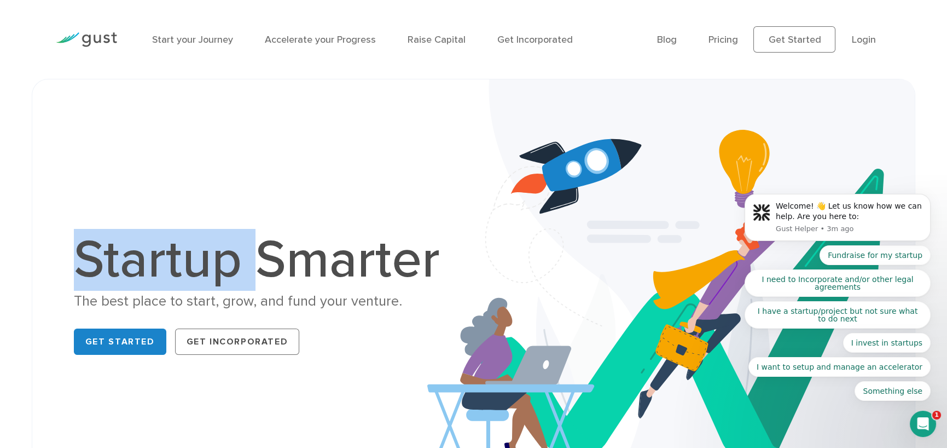
click at [115, 257] on h1 "Startup Smarter" at bounding box center [263, 260] width 378 height 53
click at [115, 252] on h1 "Startup Smarter" at bounding box center [263, 260] width 378 height 53
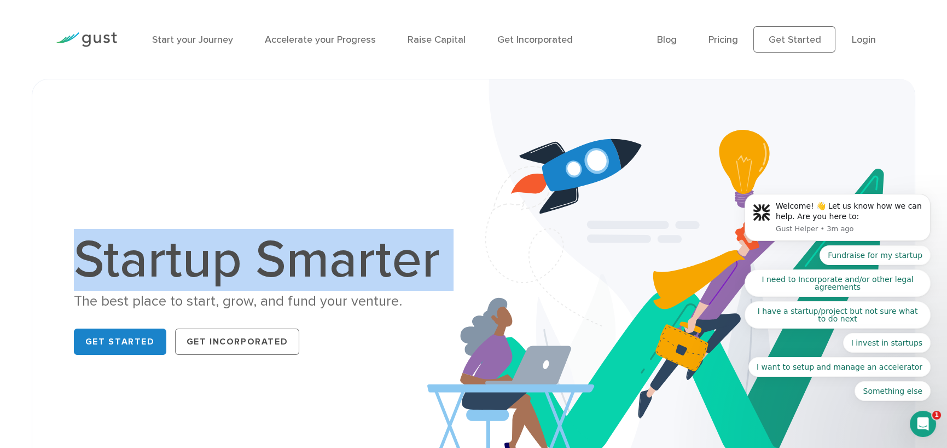
click at [115, 252] on h1 "Startup Smarter" at bounding box center [263, 260] width 378 height 53
click at [213, 247] on h1 "Startup Smarter" at bounding box center [263, 260] width 378 height 53
click at [237, 247] on h1 "Startup Smarter" at bounding box center [263, 260] width 378 height 53
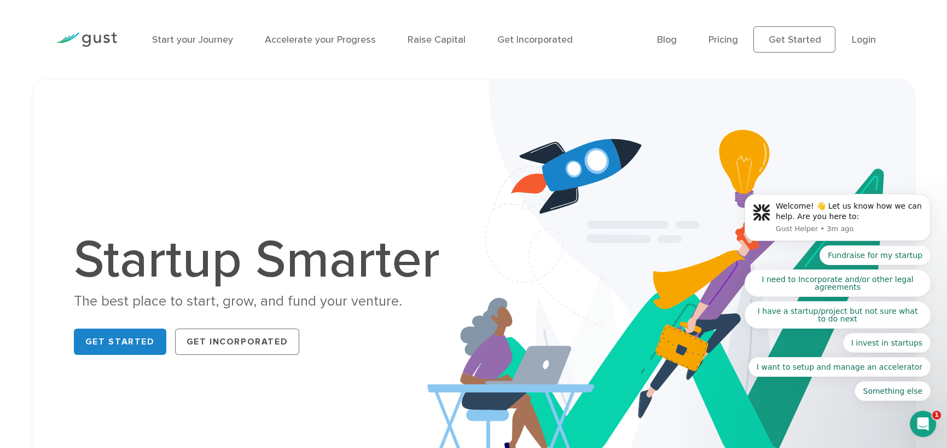
click at [251, 257] on h1 "Startup Smarter" at bounding box center [263, 260] width 378 height 53
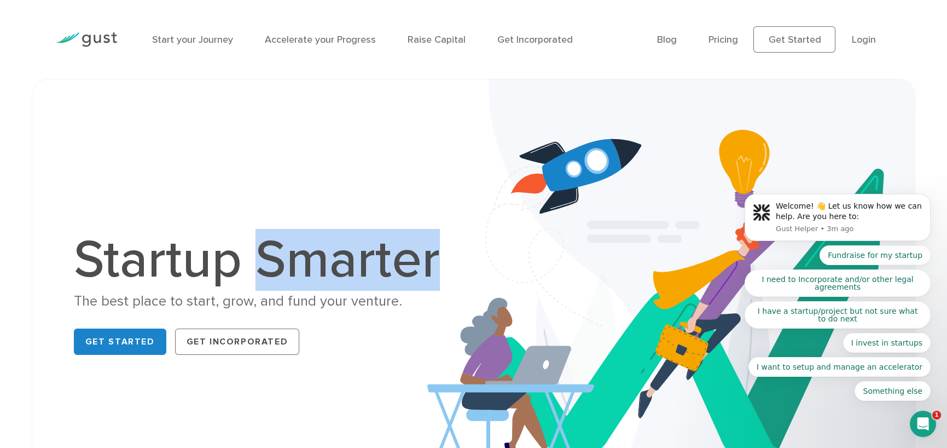
click at [251, 257] on h1 "Startup Smarter" at bounding box center [263, 260] width 378 height 53
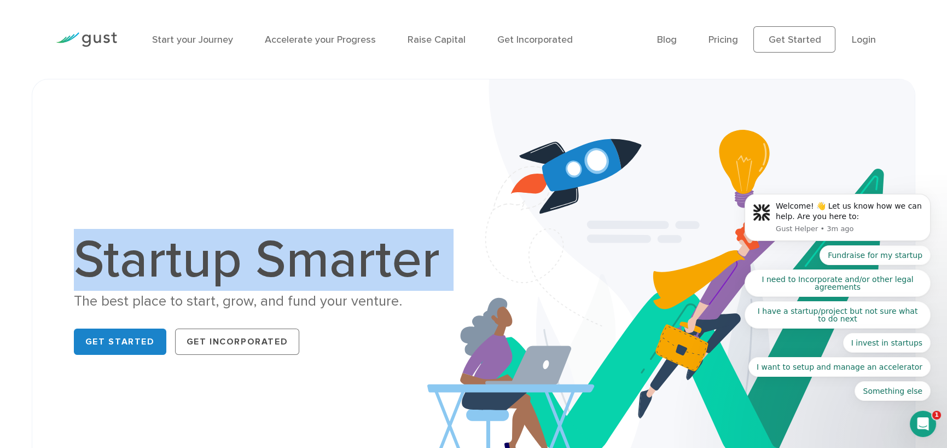
click at [251, 257] on h1 "Startup Smarter" at bounding box center [263, 260] width 378 height 53
click at [249, 251] on h1 "Startup Smarter" at bounding box center [263, 260] width 378 height 53
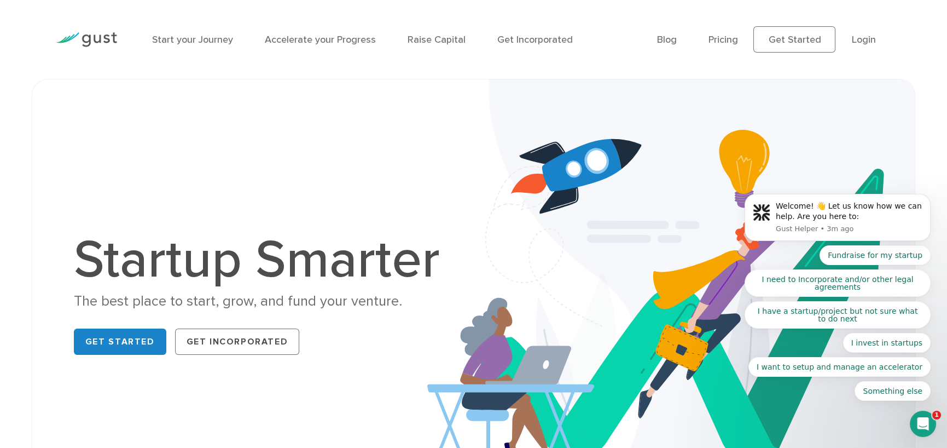
click at [249, 234] on h1 "Startup Smarter" at bounding box center [263, 260] width 378 height 53
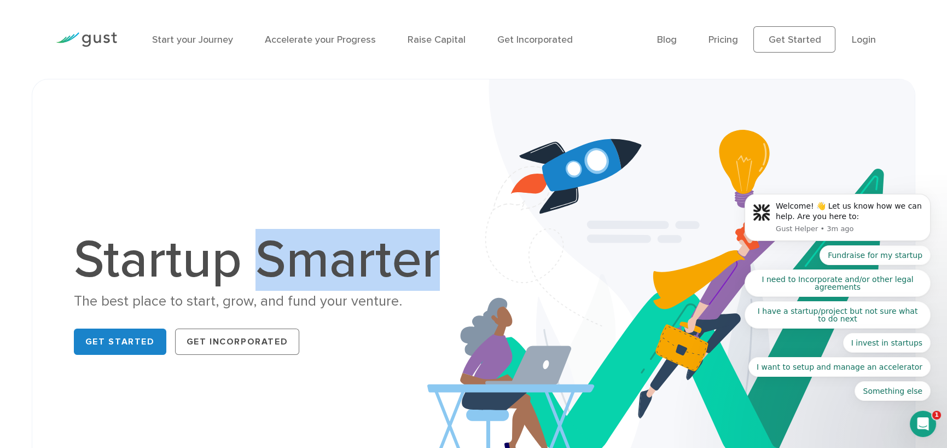
click at [249, 234] on h1 "Startup Smarter" at bounding box center [263, 260] width 378 height 53
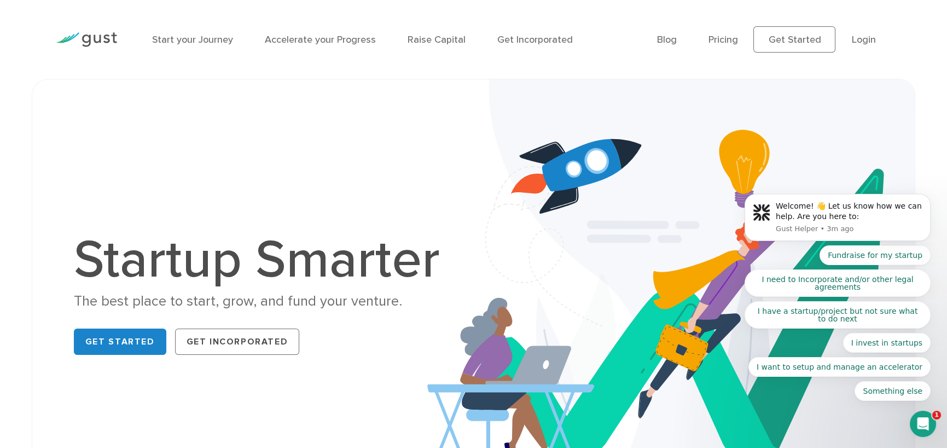
click at [245, 200] on div "Startup Smarter The best place to start, grow, and fund your venture. Get Start…" at bounding box center [473, 296] width 844 height 379
click at [235, 246] on h1 "Startup Smarter" at bounding box center [263, 260] width 378 height 53
click at [245, 184] on div "Startup Smarter The best place to start, grow, and fund your venture. Get Start…" at bounding box center [473, 296] width 844 height 379
click at [243, 220] on div "Startup Smarter The best place to start, grow, and fund your venture. Get Start…" at bounding box center [473, 296] width 844 height 379
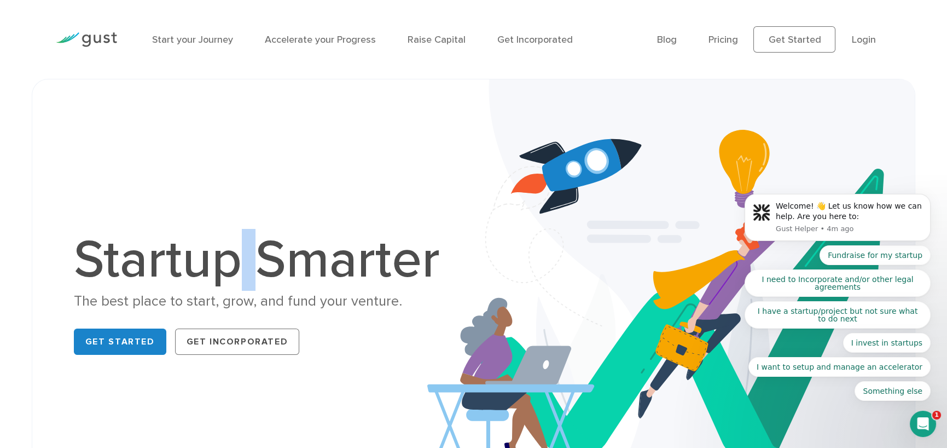
click at [243, 220] on div "Startup Smarter The best place to start, grow, and fund your venture. Get Start…" at bounding box center [473, 296] width 844 height 379
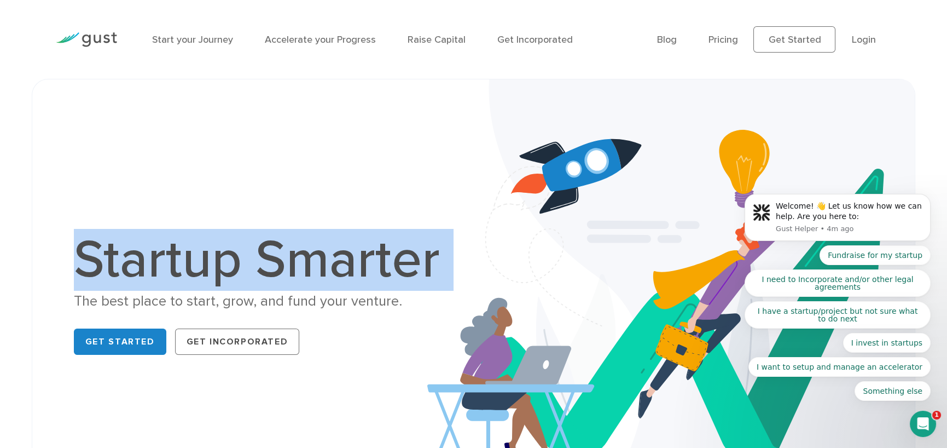
click at [243, 220] on div "Startup Smarter The best place to start, grow, and fund your venture. Get Start…" at bounding box center [473, 296] width 844 height 379
click at [245, 216] on div "Startup Smarter The best place to start, grow, and fund your venture. Get Start…" at bounding box center [473, 296] width 844 height 379
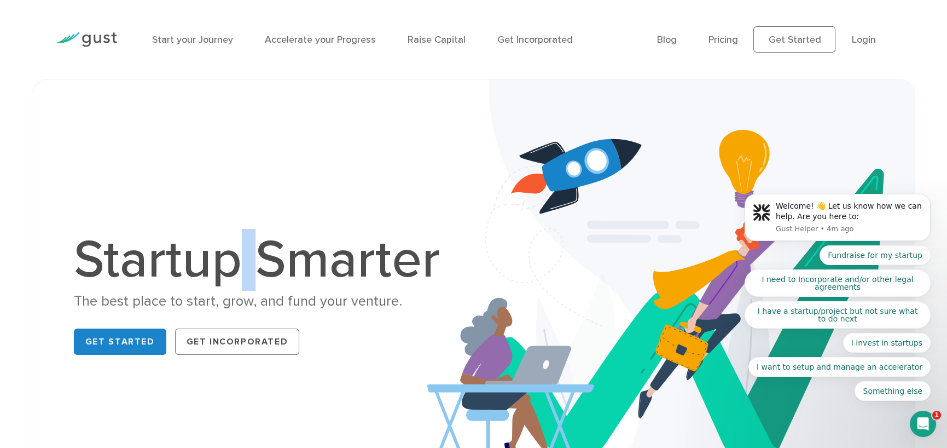
click at [245, 216] on div "Startup Smarter The best place to start, grow, and fund your venture. Get Start…" at bounding box center [473, 296] width 844 height 379
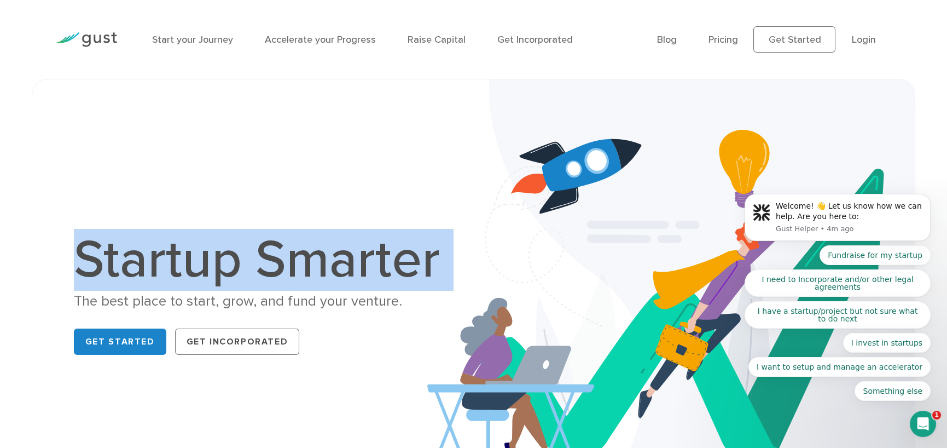
click at [245, 216] on div "Startup Smarter The best place to start, grow, and fund your venture. Get Start…" at bounding box center [473, 296] width 844 height 379
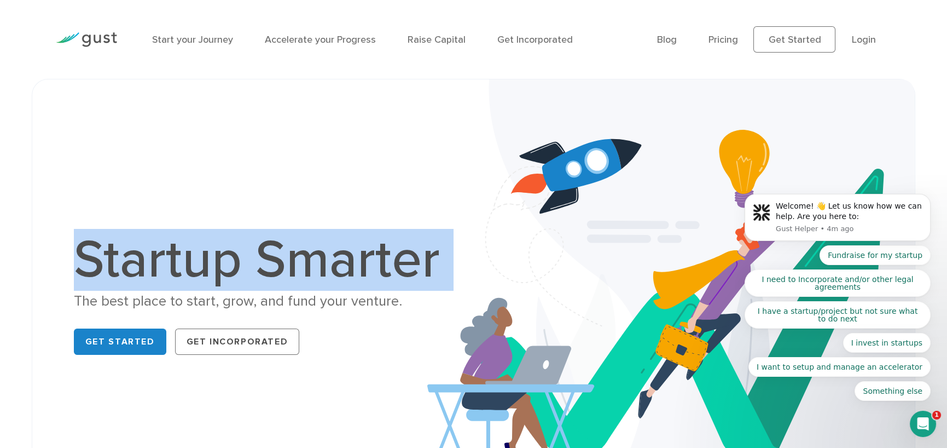
click at [245, 216] on div "Startup Smarter The best place to start, grow, and fund your venture. Get Start…" at bounding box center [473, 296] width 844 height 379
click at [245, 212] on div "Startup Smarter The best place to start, grow, and fund your venture. Get Start…" at bounding box center [473, 296] width 844 height 379
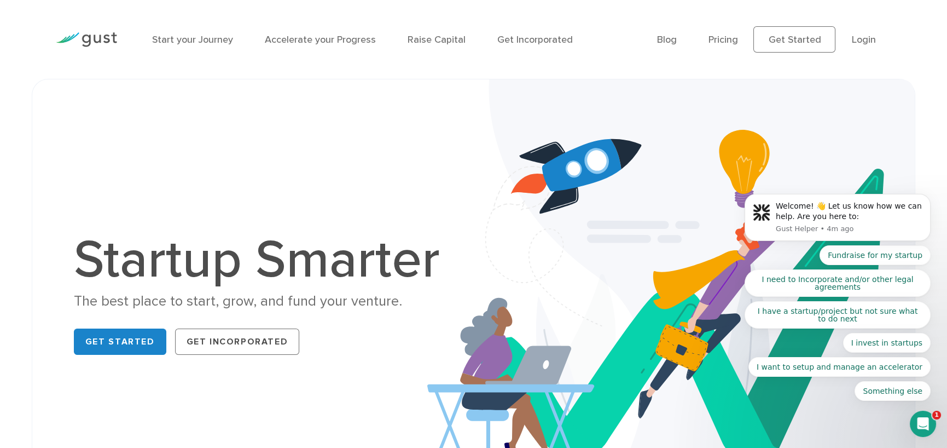
click at [245, 212] on div "Startup Smarter The best place to start, grow, and fund your venture. Get Start…" at bounding box center [473, 296] width 844 height 379
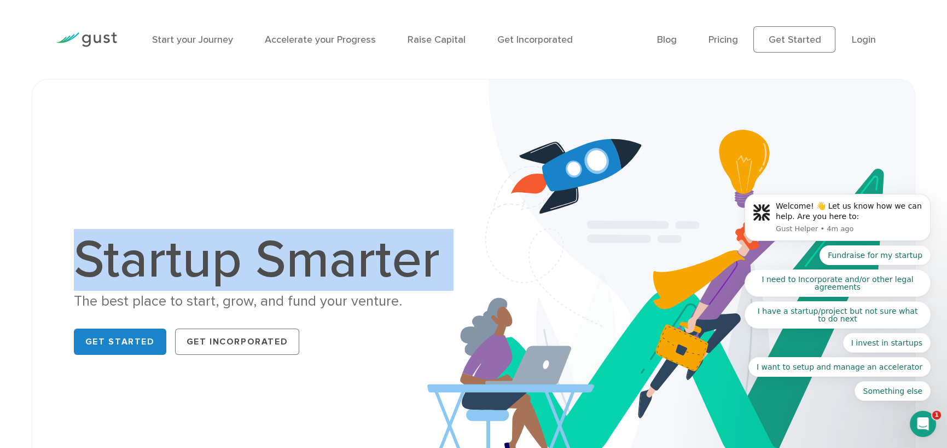
click at [245, 212] on div "Startup Smarter The best place to start, grow, and fund your venture. Get Start…" at bounding box center [473, 296] width 844 height 379
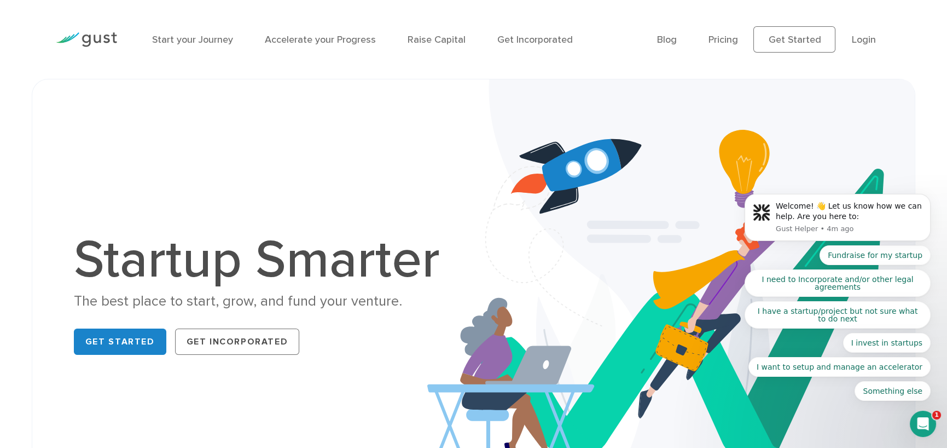
click at [242, 300] on div "The best place to start, grow, and fund your venture." at bounding box center [263, 301] width 378 height 19
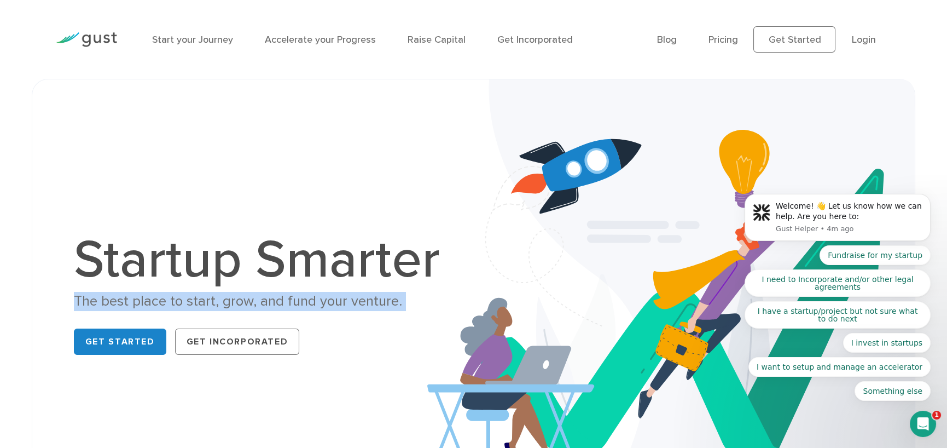
click at [242, 300] on div "The best place to start, grow, and fund your venture." at bounding box center [263, 301] width 378 height 19
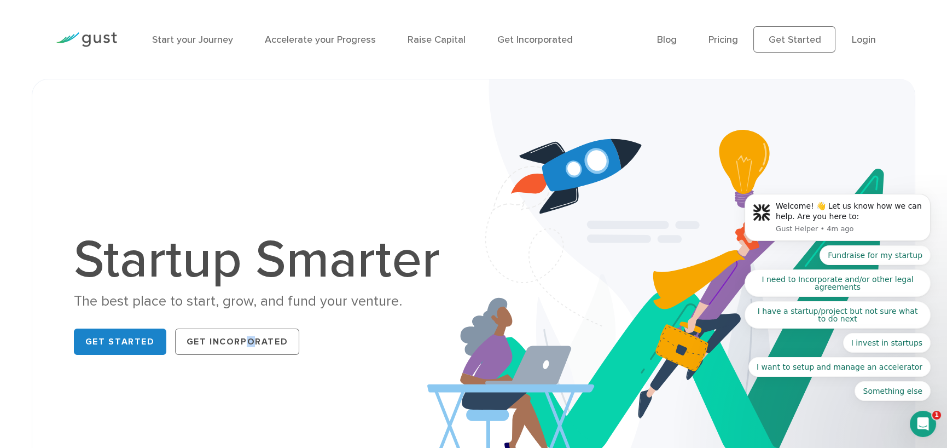
drag, startPoint x: 253, startPoint y: 315, endPoint x: 244, endPoint y: 323, distance: 12.0
click at [244, 323] on div "Startup Smarter The best place to start, grow, and fund your venture. Get Start…" at bounding box center [263, 296] width 378 height 125
click at [243, 322] on div "Startup Smarter The best place to start, grow, and fund your venture. Get Start…" at bounding box center [263, 296] width 378 height 125
click at [242, 306] on div "The best place to start, grow, and fund your venture." at bounding box center [263, 301] width 378 height 19
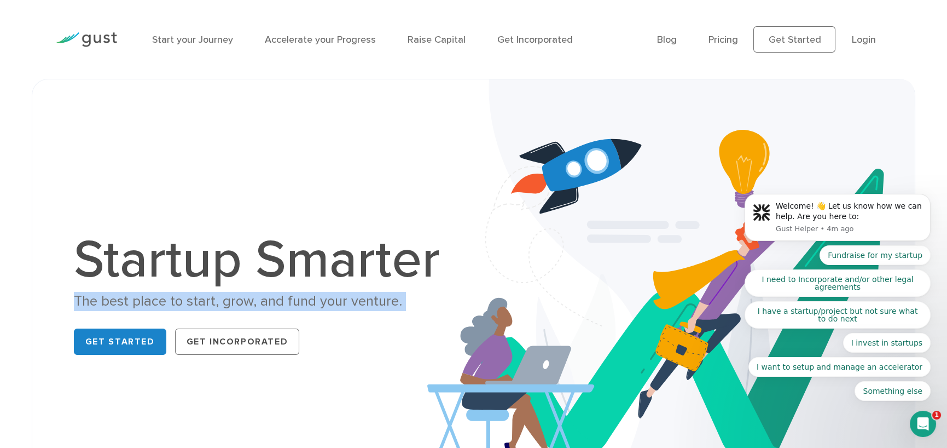
click at [242, 306] on div "The best place to start, grow, and fund your venture." at bounding box center [263, 301] width 378 height 19
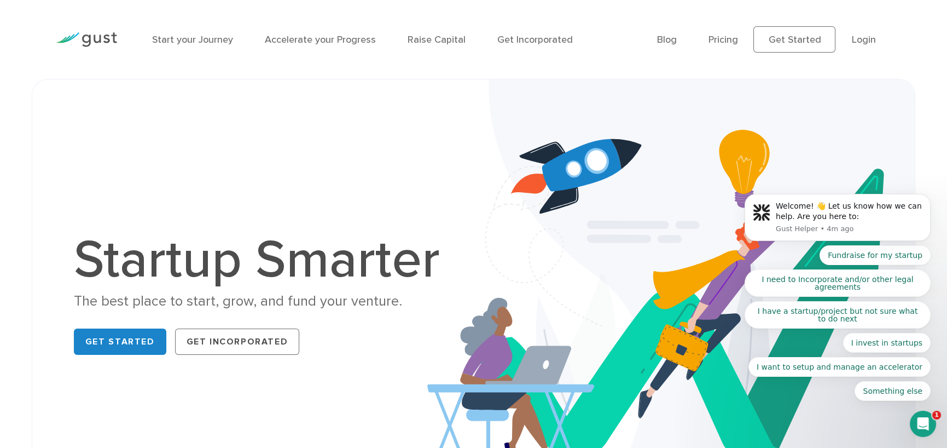
click at [242, 269] on h1 "Startup Smarter" at bounding box center [263, 260] width 378 height 53
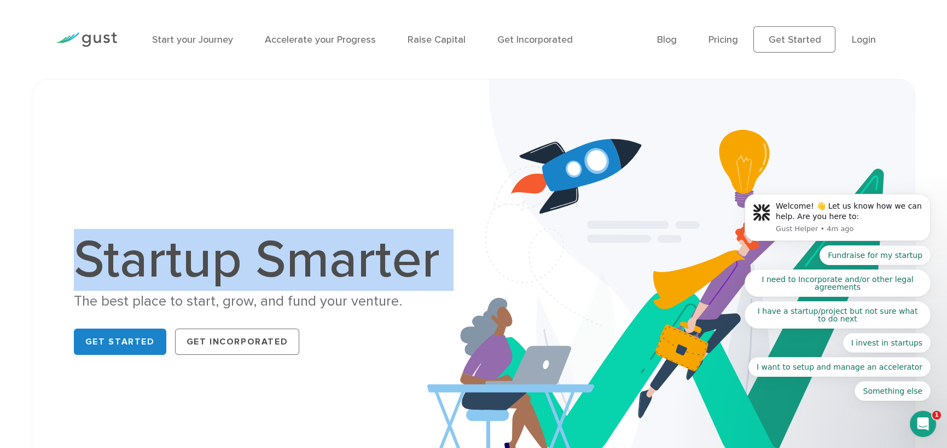
click at [242, 269] on h1 "Startup Smarter" at bounding box center [263, 260] width 378 height 53
click at [243, 263] on h1 "Startup Smarter" at bounding box center [263, 260] width 378 height 53
click at [257, 210] on div "Startup Smarter The best place to start, grow, and fund your venture. Get Start…" at bounding box center [473, 296] width 844 height 379
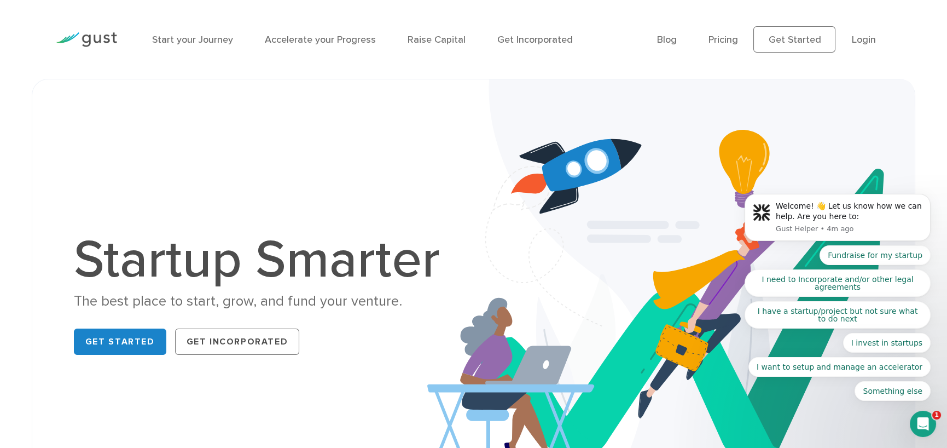
click at [243, 252] on h1 "Startup Smarter" at bounding box center [263, 260] width 378 height 53
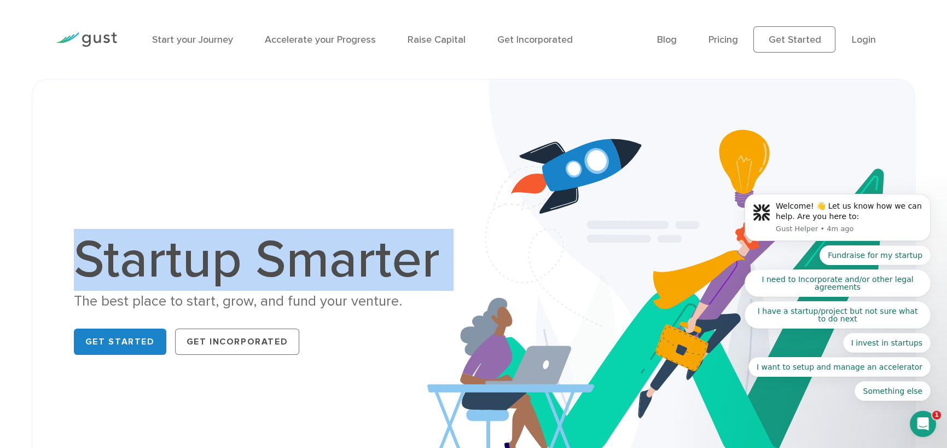
click at [243, 252] on h1 "Startup Smarter" at bounding box center [263, 260] width 378 height 53
click at [257, 207] on div "Startup Smarter The best place to start, grow, and fund your venture. Get Start…" at bounding box center [473, 296] width 844 height 379
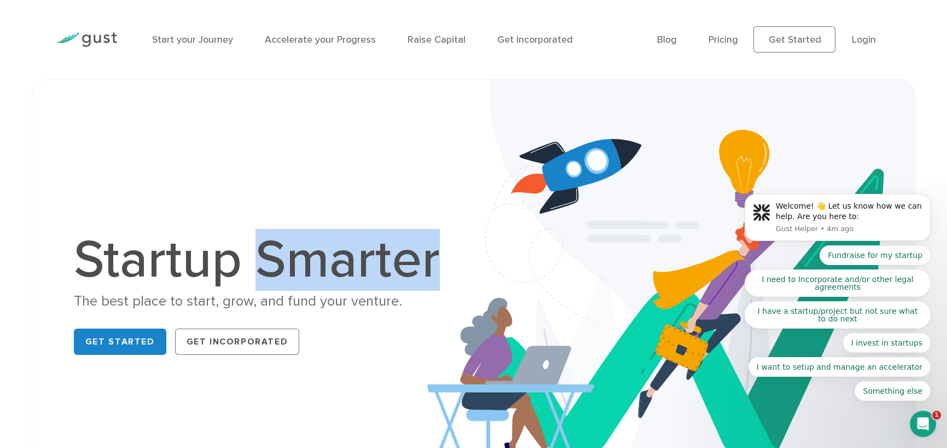
click at [257, 207] on div "Startup Smarter The best place to start, grow, and fund your venture. Get Start…" at bounding box center [473, 296] width 844 height 379
click at [253, 218] on div "Startup Smarter The best place to start, grow, and fund your venture. Get Start…" at bounding box center [473, 296] width 844 height 379
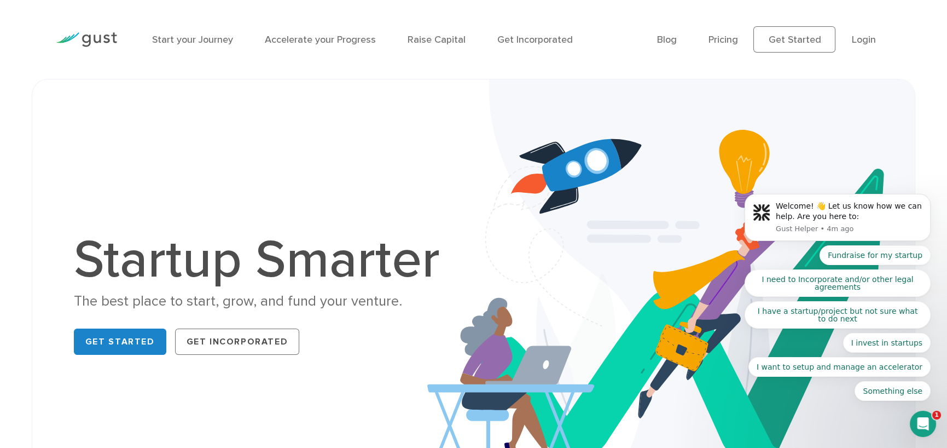
drag, startPoint x: 241, startPoint y: 258, endPoint x: 240, endPoint y: 277, distance: 19.7
click at [240, 277] on h1 "Startup Smarter" at bounding box center [263, 260] width 378 height 53
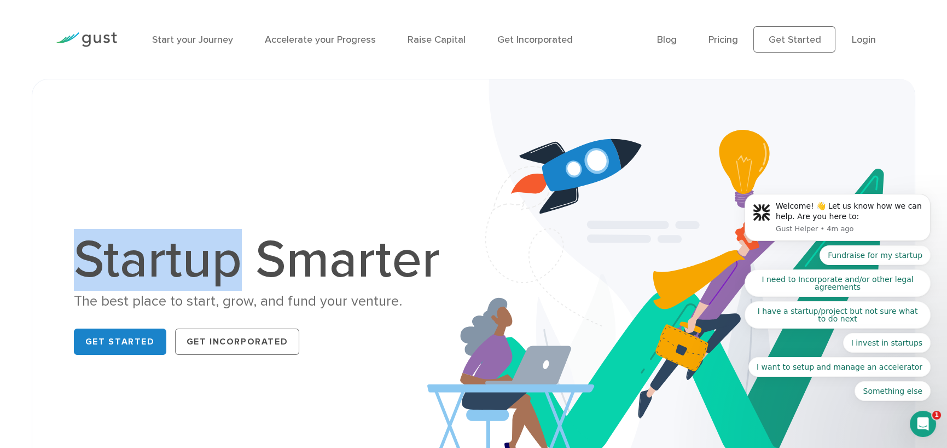
drag, startPoint x: 241, startPoint y: 258, endPoint x: 56, endPoint y: 255, distance: 185.5
click at [56, 255] on div "Startup Smarter The best place to start, grow, and fund your venture. Get Start…" at bounding box center [262, 296] width 422 height 125
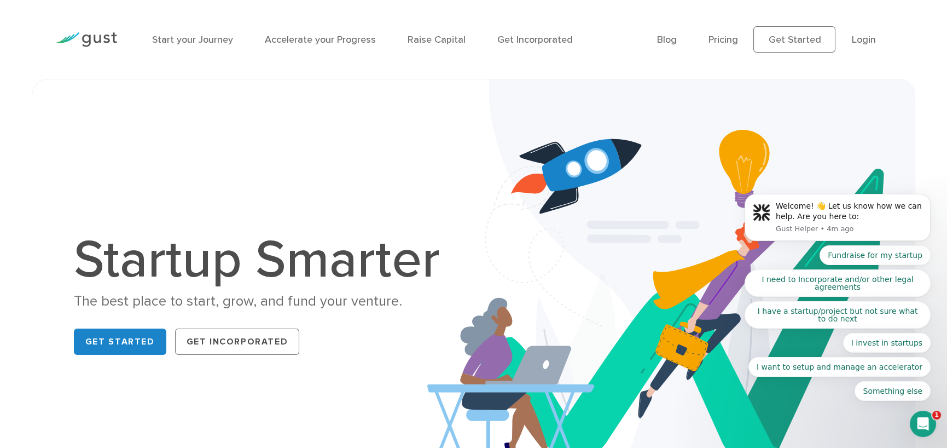
click at [262, 254] on h1 "Startup Smarter" at bounding box center [263, 260] width 378 height 53
click at [248, 247] on h1 "Startup Smarter" at bounding box center [263, 260] width 378 height 53
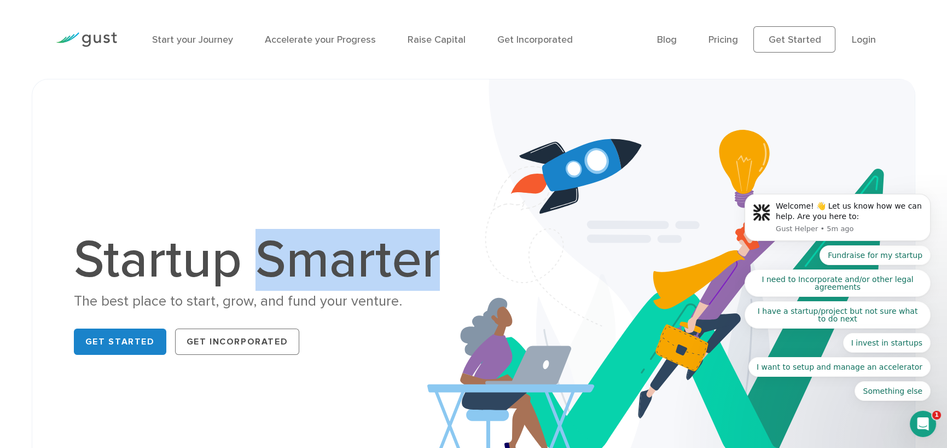
click at [248, 247] on h1 "Startup Smarter" at bounding box center [263, 260] width 378 height 53
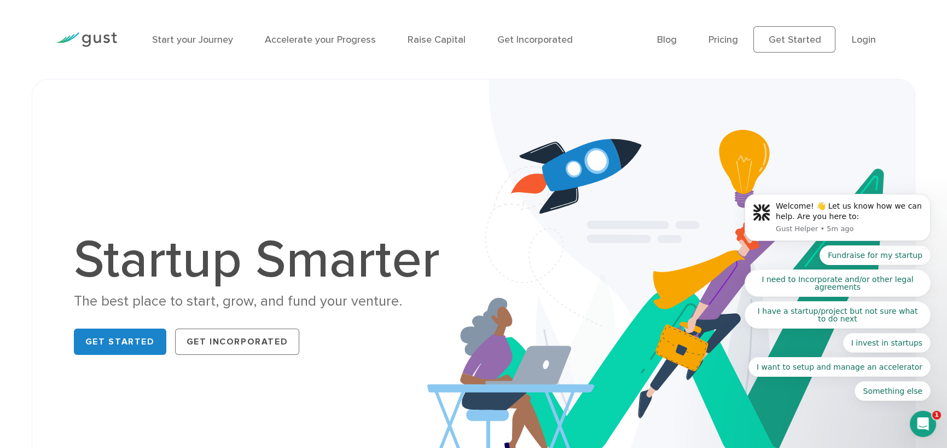
click at [246, 246] on h1 "Startup Smarter" at bounding box center [263, 260] width 378 height 53
click at [245, 246] on h1 "Startup Smarter" at bounding box center [263, 260] width 378 height 53
click at [251, 214] on div "Startup Smarter The best place to start, grow, and fund your venture. Get Start…" at bounding box center [473, 296] width 844 height 379
click at [107, 253] on h1 "Startup Smarter" at bounding box center [263, 260] width 378 height 53
click at [103, 251] on h1 "Startup Smarter" at bounding box center [263, 260] width 378 height 53
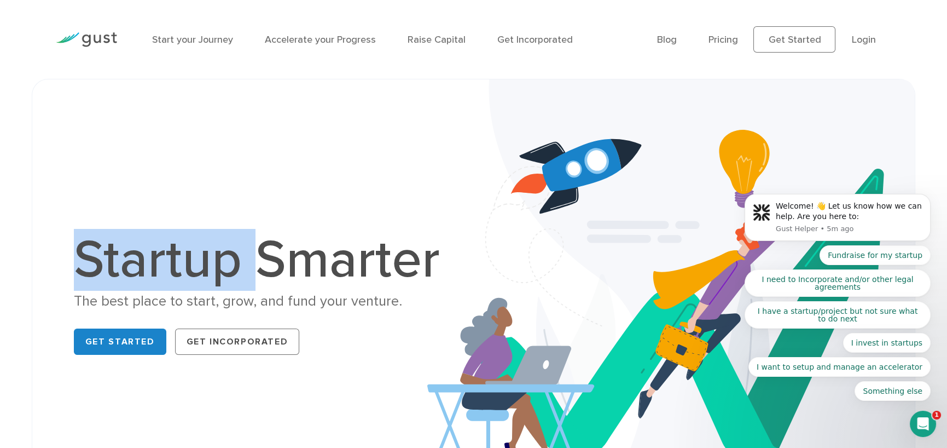
click at [103, 251] on h1 "Startup Smarter" at bounding box center [263, 260] width 378 height 53
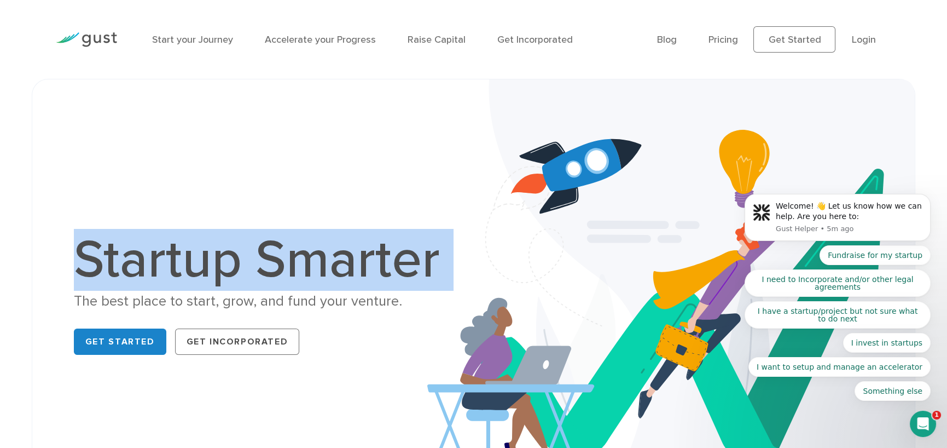
click at [103, 251] on h1 "Startup Smarter" at bounding box center [263, 260] width 378 height 53
click at [137, 251] on h1 "Startup Smarter" at bounding box center [263, 260] width 378 height 53
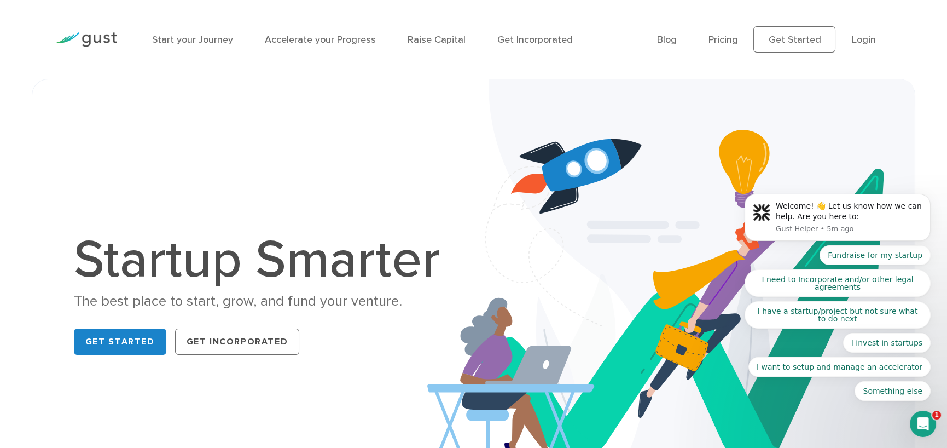
click at [148, 254] on h1 "Startup Smarter" at bounding box center [263, 260] width 378 height 53
click at [146, 263] on h1 "Startup Smarter" at bounding box center [263, 260] width 378 height 53
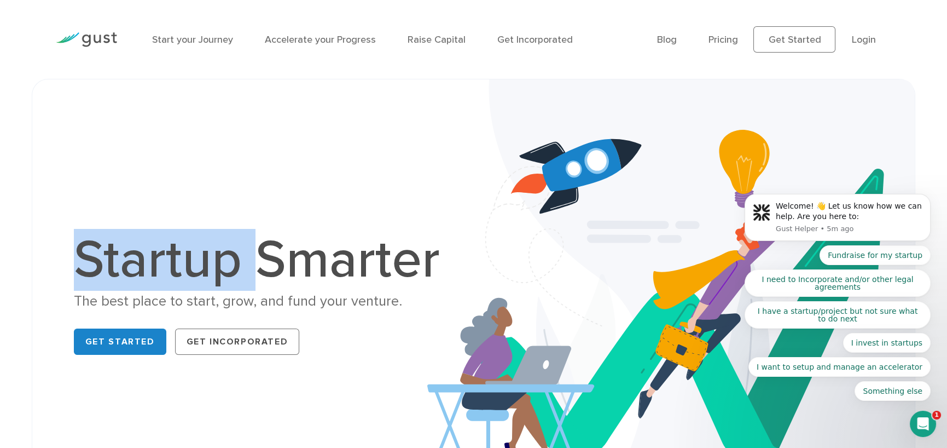
click at [146, 263] on h1 "Startup Smarter" at bounding box center [263, 260] width 378 height 53
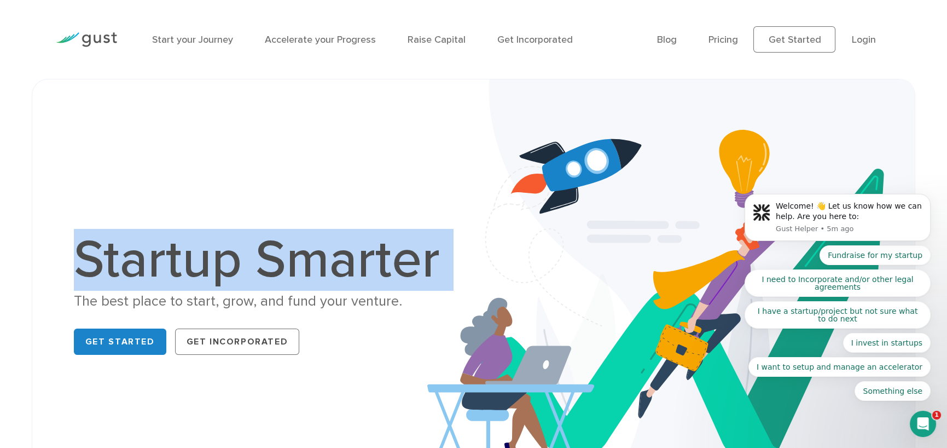
click at [146, 263] on h1 "Startup Smarter" at bounding box center [263, 260] width 378 height 53
click at [159, 211] on div "Startup Smarter The best place to start, grow, and fund your venture. Get Start…" at bounding box center [473, 296] width 844 height 379
drag, startPoint x: 84, startPoint y: 207, endPoint x: 450, endPoint y: 235, distance: 367.1
click at [450, 235] on div "Startup Smarter The best place to start, grow, and fund your venture. Get Start…" at bounding box center [473, 296] width 844 height 379
click at [450, 235] on h1 "Startup Smarter" at bounding box center [263, 260] width 378 height 53
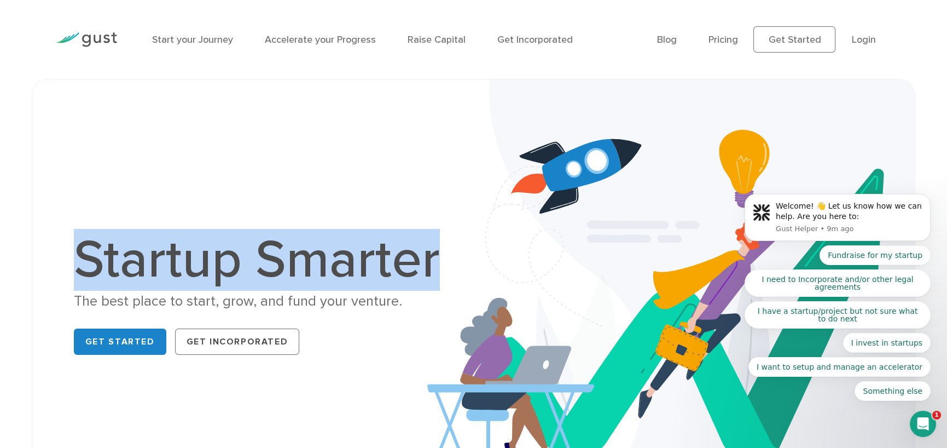
drag, startPoint x: 432, startPoint y: 254, endPoint x: 44, endPoint y: 148, distance: 402.2
click at [48, 152] on div "Startup Smarter The best place to start, grow, and fund your venture. Get Start…" at bounding box center [473, 296] width 883 height 434
click at [44, 148] on div "Startup Smarter The best place to start, grow, and fund your venture. Get Start…" at bounding box center [473, 296] width 883 height 434
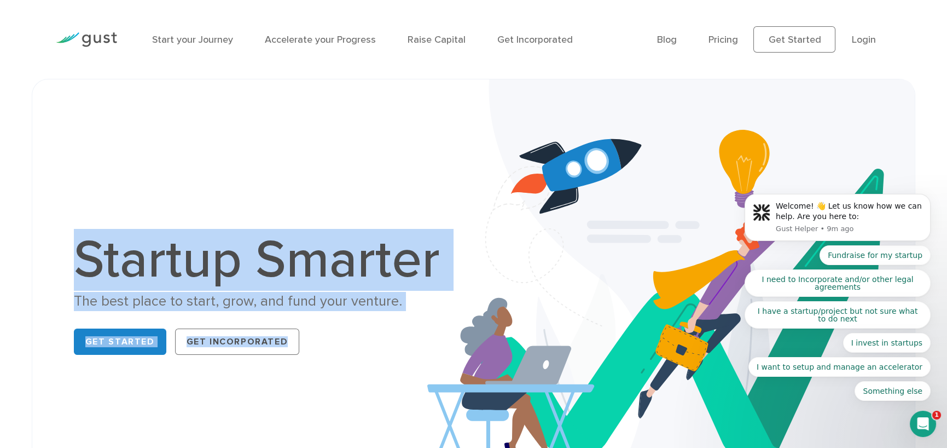
drag, startPoint x: 42, startPoint y: 146, endPoint x: 426, endPoint y: 183, distance: 385.9
click at [426, 183] on div "Startup Smarter The best place to start, grow, and fund your venture. Get Start…" at bounding box center [473, 296] width 883 height 434
click at [415, 222] on div "Startup Smarter The best place to start, grow, and fund your venture. Get Start…" at bounding box center [473, 296] width 844 height 379
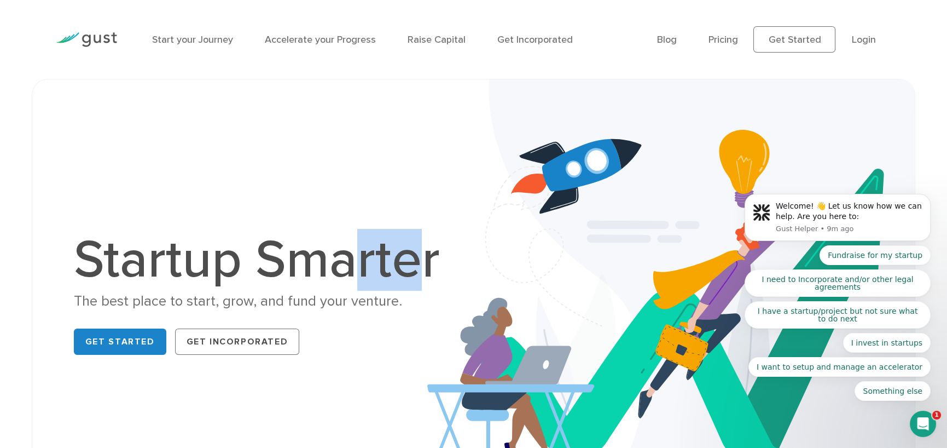
drag, startPoint x: 408, startPoint y: 270, endPoint x: 347, endPoint y: 257, distance: 62.1
click at [347, 257] on h1 "Startup Smarter" at bounding box center [263, 260] width 378 height 53
click at [345, 256] on h1 "Startup Smarter" at bounding box center [263, 260] width 378 height 53
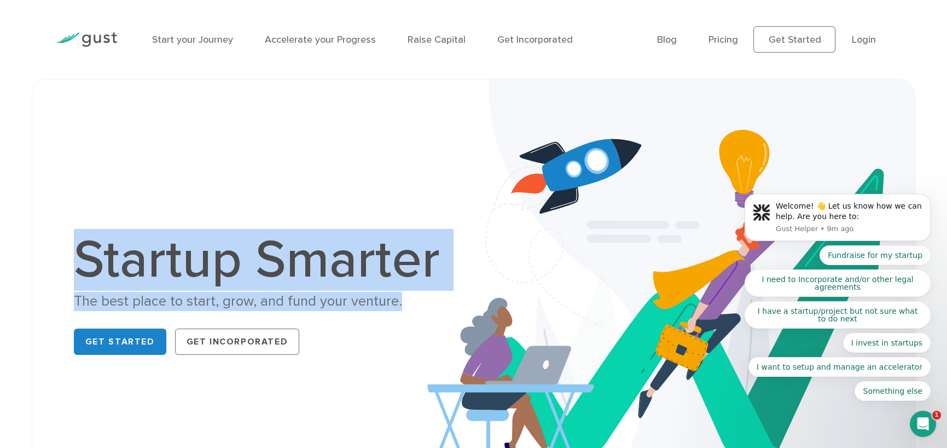
drag, startPoint x: 409, startPoint y: 308, endPoint x: 76, endPoint y: 182, distance: 356.2
click at [76, 182] on div "Startup Smarter The best place to start, grow, and fund your venture. Get Start…" at bounding box center [473, 296] width 844 height 379
drag, startPoint x: 76, startPoint y: 182, endPoint x: 436, endPoint y: 301, distance: 379.6
click at [436, 301] on div "Startup Smarter The best place to start, grow, and fund your venture. Get Start…" at bounding box center [473, 296] width 844 height 379
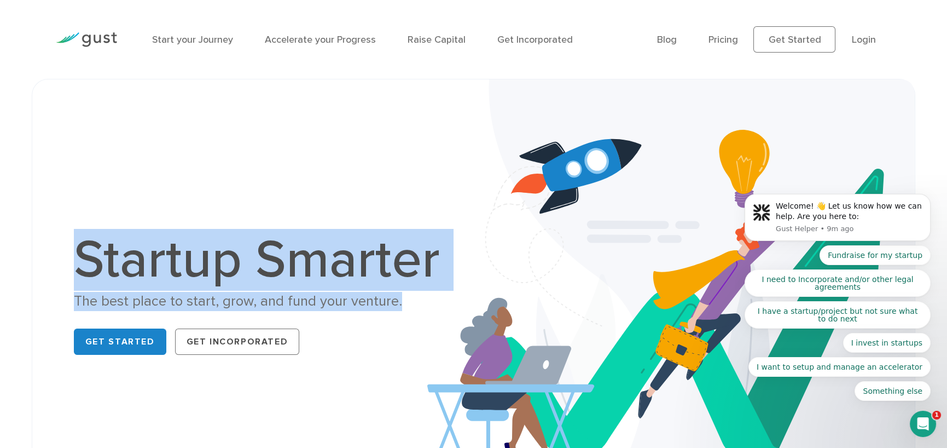
click at [436, 301] on div "The best place to start, grow, and fund your venture." at bounding box center [263, 301] width 378 height 19
drag, startPoint x: 405, startPoint y: 304, endPoint x: 109, endPoint y: 255, distance: 299.4
click at [109, 255] on div "Startup Smarter The best place to start, grow, and fund your venture. Get Start…" at bounding box center [263, 296] width 378 height 125
click at [109, 255] on h1 "Startup Smarter" at bounding box center [263, 260] width 378 height 53
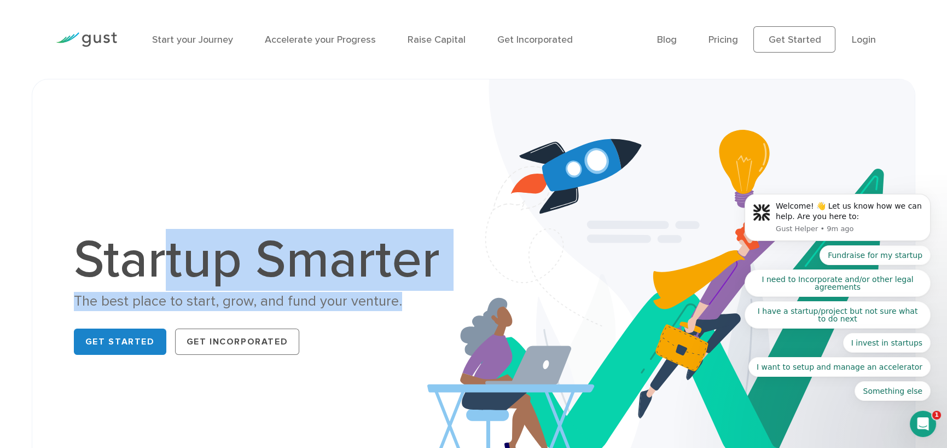
drag, startPoint x: 404, startPoint y: 300, endPoint x: 170, endPoint y: 246, distance: 241.0
click at [170, 246] on div "Startup Smarter The best place to start, grow, and fund your venture. Get Start…" at bounding box center [263, 296] width 378 height 125
click at [170, 246] on h1 "Startup Smarter" at bounding box center [263, 260] width 378 height 53
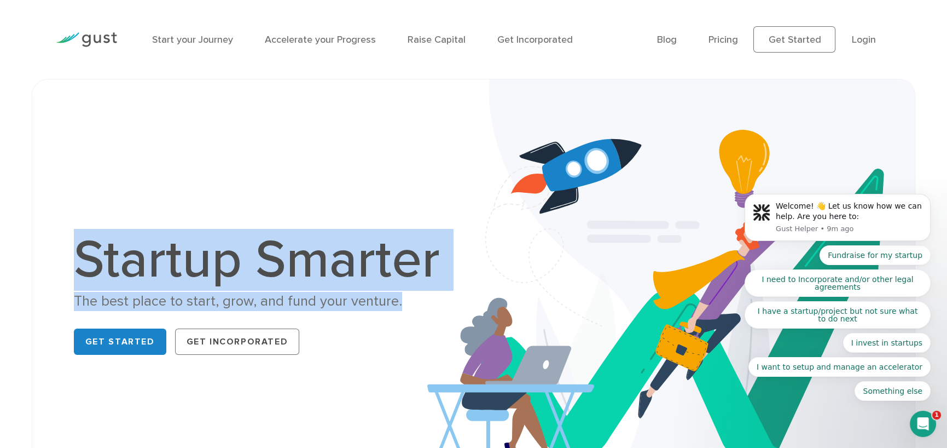
drag, startPoint x: 51, startPoint y: 257, endPoint x: 442, endPoint y: 306, distance: 393.7
click at [442, 306] on div "Startup Smarter The best place to start, grow, and fund your venture. Get Start…" at bounding box center [262, 296] width 422 height 125
click at [442, 306] on div "The best place to start, grow, and fund your venture." at bounding box center [263, 301] width 378 height 19
drag, startPoint x: 410, startPoint y: 305, endPoint x: 8, endPoint y: 236, distance: 408.5
click at [8, 236] on div "Startup Smarter The best place to start, grow, and fund your venture. Get Start…" at bounding box center [473, 296] width 947 height 434
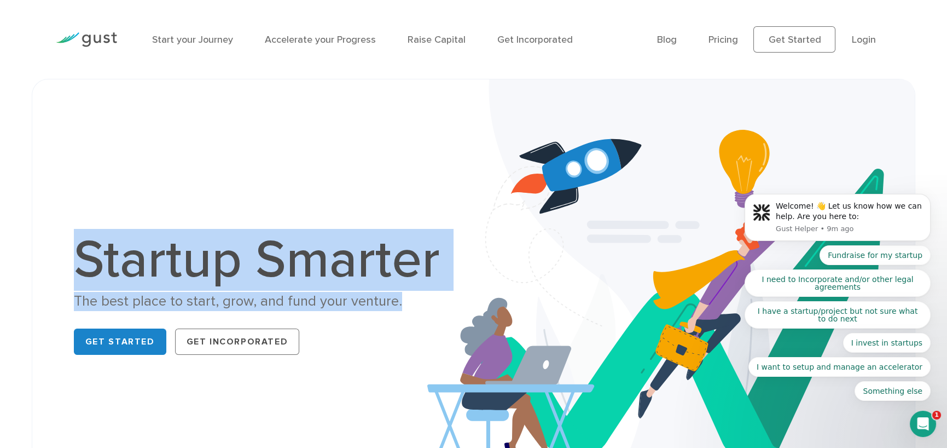
click at [8, 236] on div "Startup Smarter The best place to start, grow, and fund your venture. Get Start…" at bounding box center [473, 296] width 947 height 434
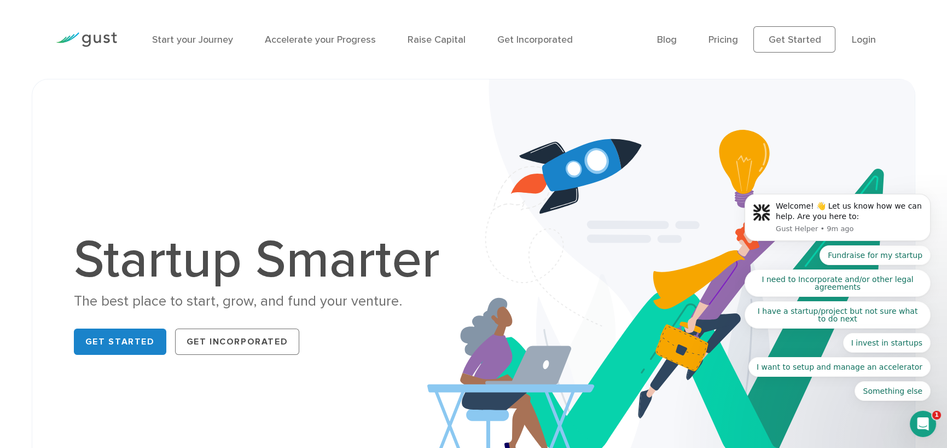
click at [256, 255] on h1 "Startup Smarter" at bounding box center [263, 260] width 378 height 53
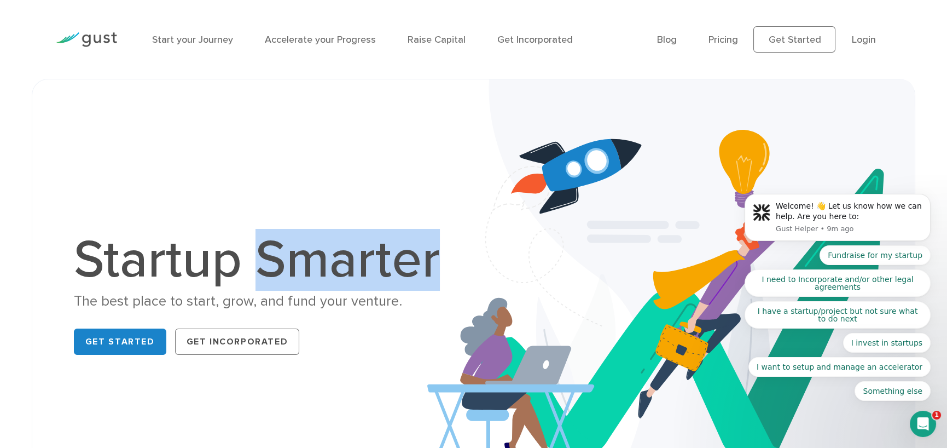
click at [256, 255] on h1 "Startup Smarter" at bounding box center [263, 260] width 378 height 53
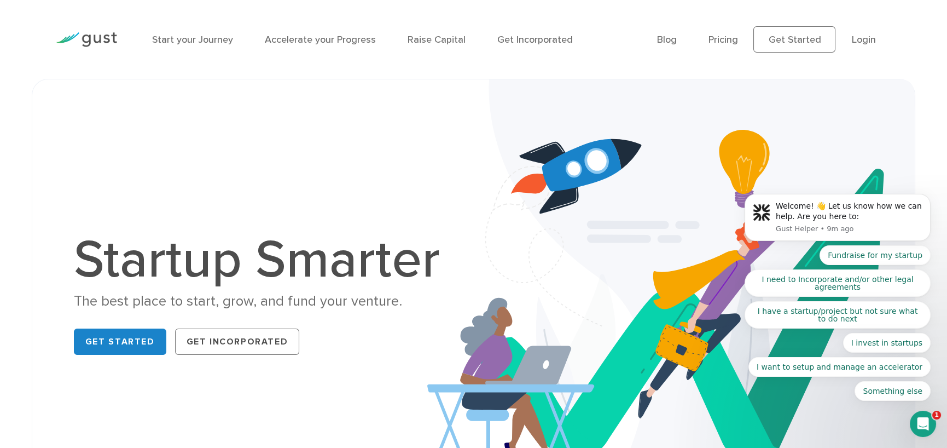
click at [247, 255] on h1 "Startup Smarter" at bounding box center [263, 260] width 378 height 53
click at [284, 257] on h1 "Startup Smarter" at bounding box center [263, 260] width 378 height 53
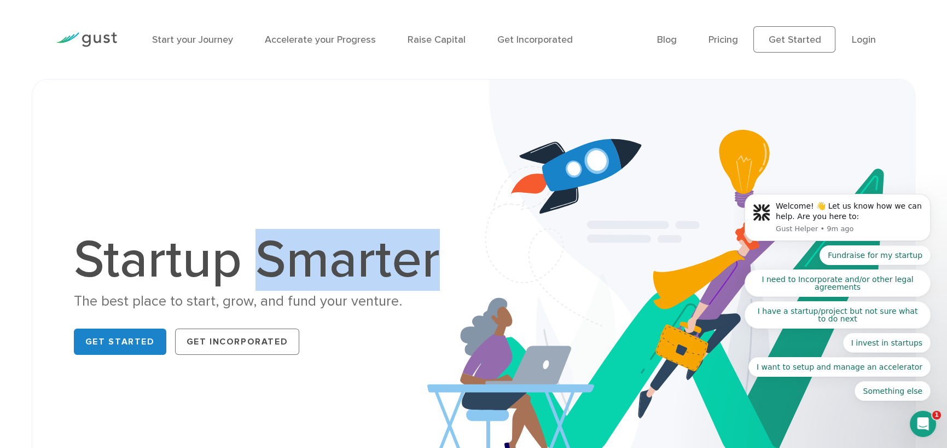
click at [284, 257] on h1 "Startup Smarter" at bounding box center [263, 260] width 378 height 53
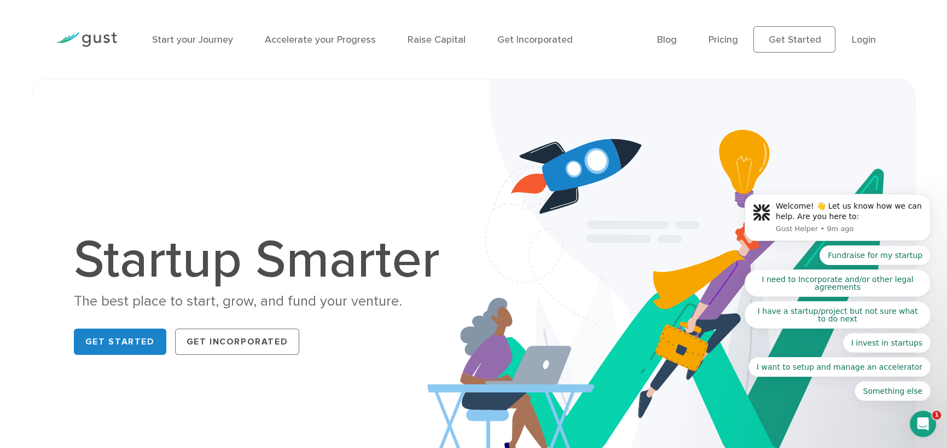
click at [152, 270] on h1 "Startup Smarter" at bounding box center [263, 260] width 378 height 53
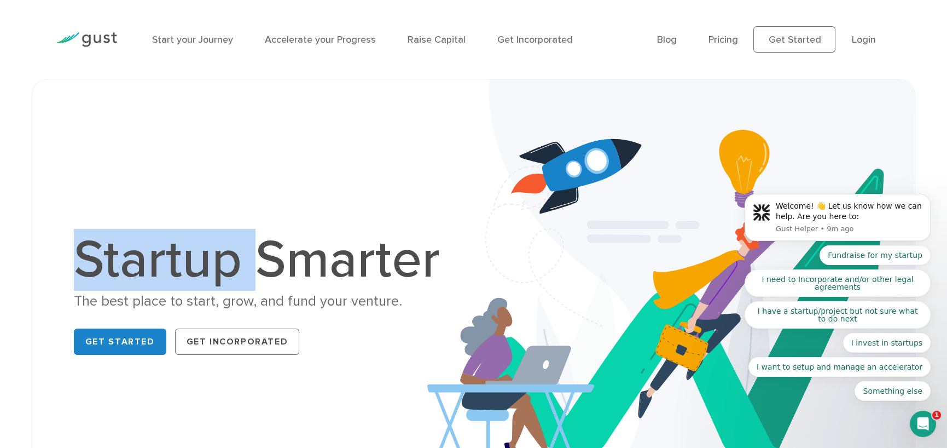
click at [152, 270] on h1 "Startup Smarter" at bounding box center [263, 260] width 378 height 53
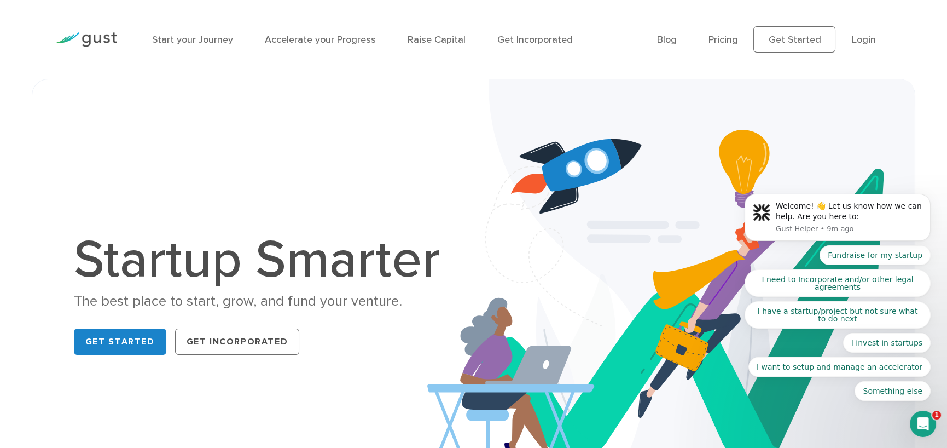
click at [241, 303] on div "The best place to start, grow, and fund your venture." at bounding box center [263, 301] width 378 height 19
click at [180, 301] on div "The best place to start, grow, and fund your venture." at bounding box center [263, 301] width 378 height 19
click at [204, 300] on div "The best place to start, grow, and fund your venture." at bounding box center [263, 301] width 378 height 19
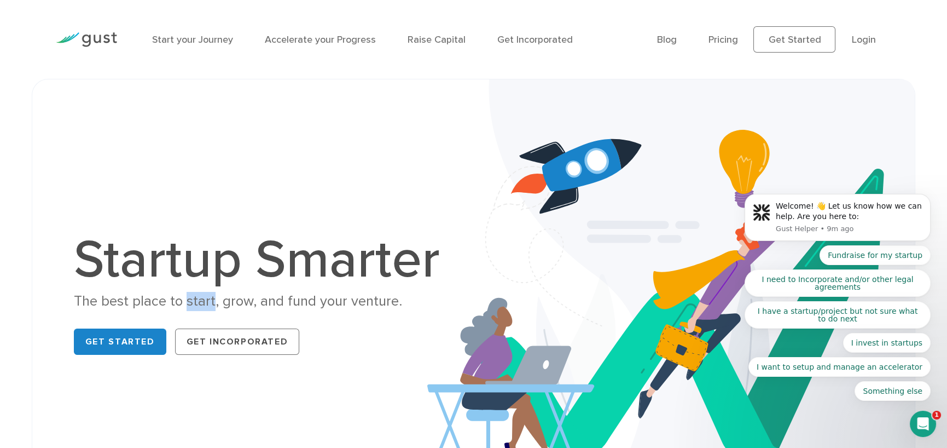
click at [204, 300] on div "The best place to start, grow, and fund your venture." at bounding box center [263, 301] width 378 height 19
click at [161, 300] on div "The best place to start, grow, and fund your venture." at bounding box center [263, 301] width 378 height 19
click at [83, 303] on div "The best place to start, grow, and fund your venture." at bounding box center [263, 301] width 378 height 19
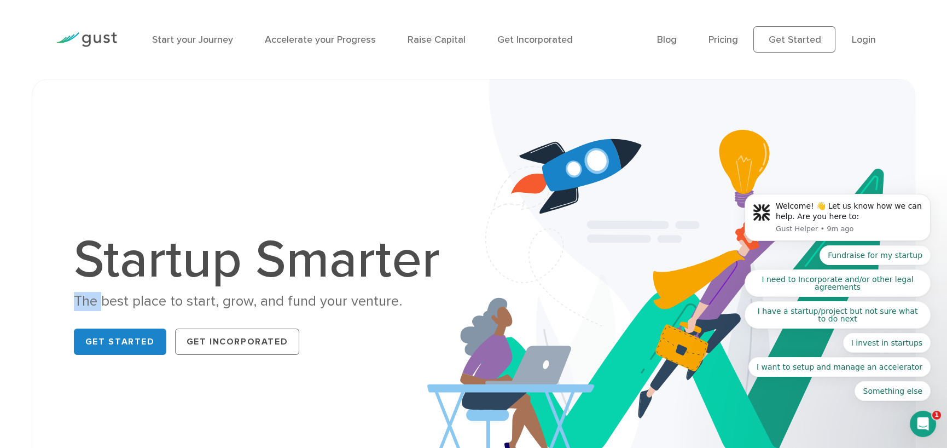
click at [83, 303] on div "The best place to start, grow, and fund your venture." at bounding box center [263, 301] width 378 height 19
drag, startPoint x: 76, startPoint y: 297, endPoint x: 321, endPoint y: 297, distance: 245.1
click at [321, 297] on div "The best place to start, grow, and fund your venture." at bounding box center [263, 301] width 378 height 19
click at [414, 302] on div "The best place to start, grow, and fund your venture." at bounding box center [263, 301] width 378 height 19
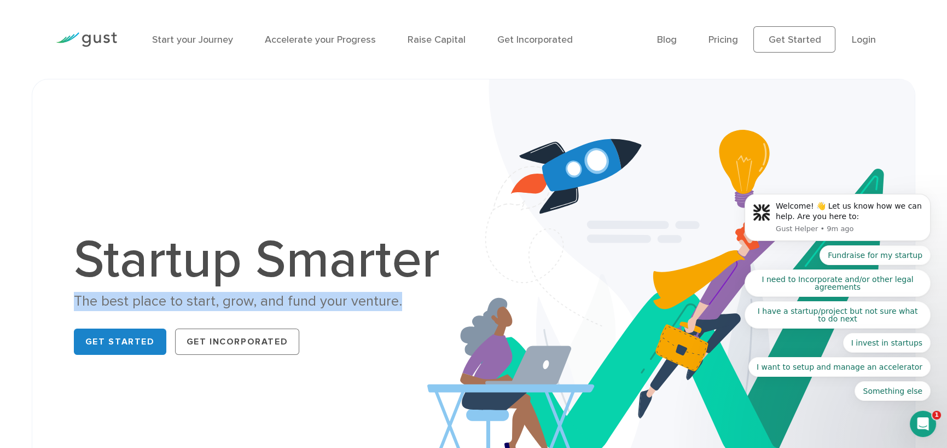
drag, startPoint x: 409, startPoint y: 302, endPoint x: 66, endPoint y: 305, distance: 343.1
click at [66, 305] on div "Startup Smarter The best place to start, grow, and fund your venture. Get Start…" at bounding box center [262, 296] width 422 height 125
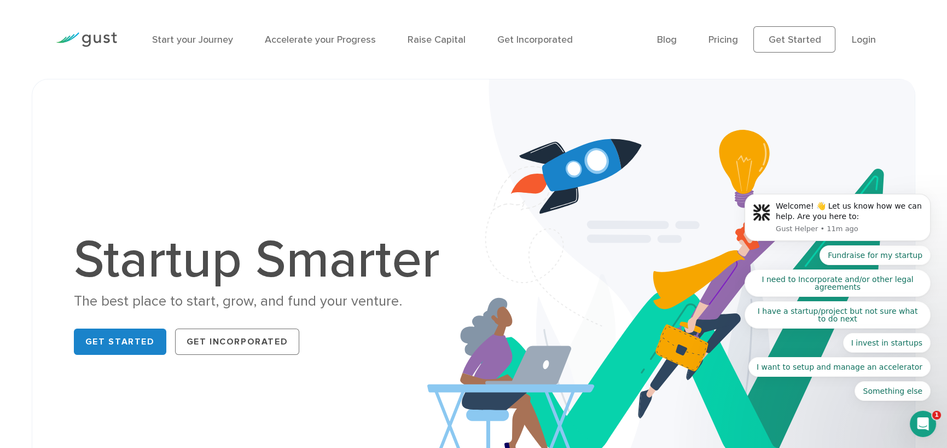
click at [204, 239] on h1 "Startup Smarter" at bounding box center [263, 260] width 378 height 53
